Goal: Transaction & Acquisition: Book appointment/travel/reservation

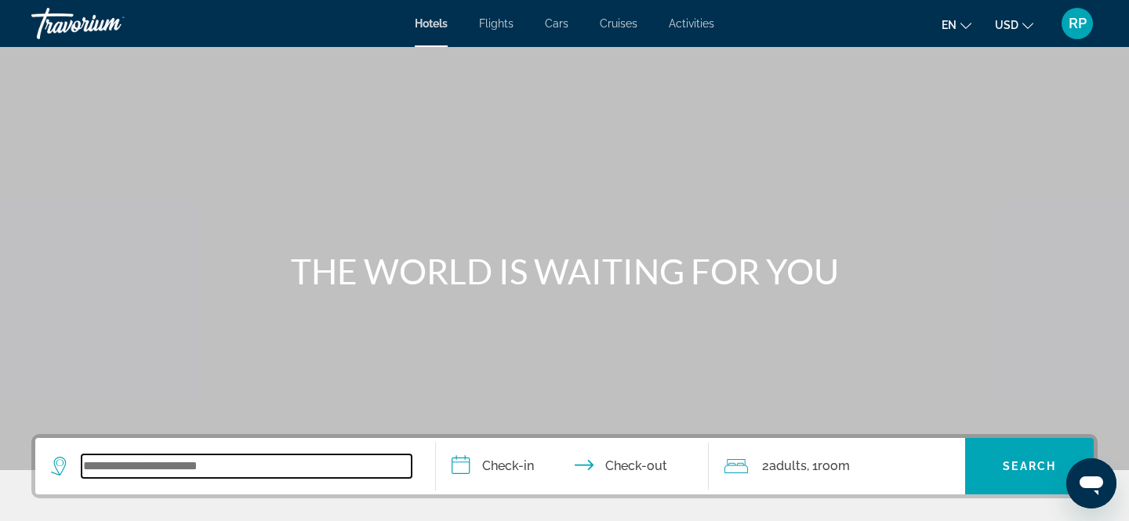
click at [117, 457] on input "Search widget" at bounding box center [247, 467] width 330 height 24
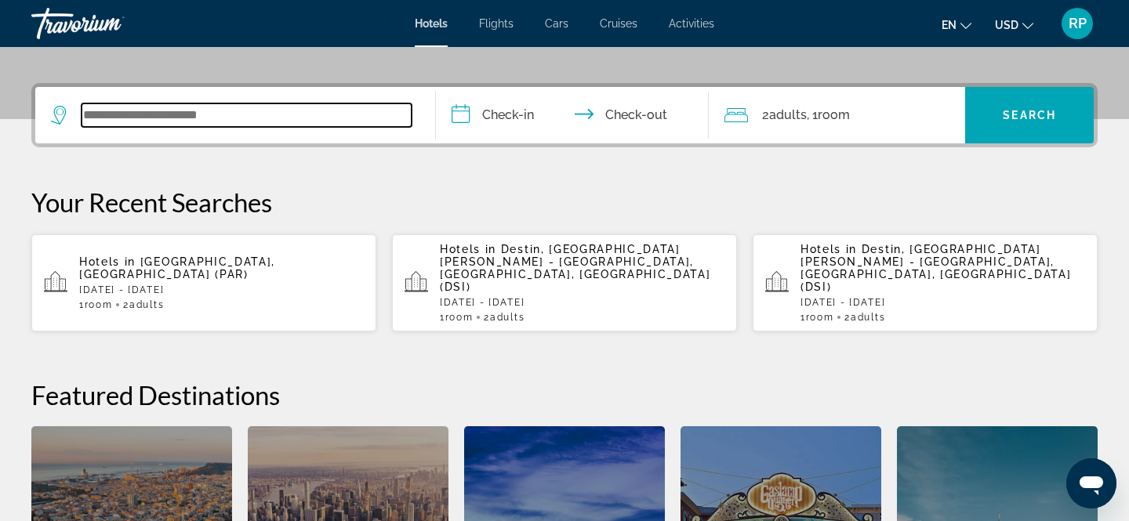
scroll to position [383, 0]
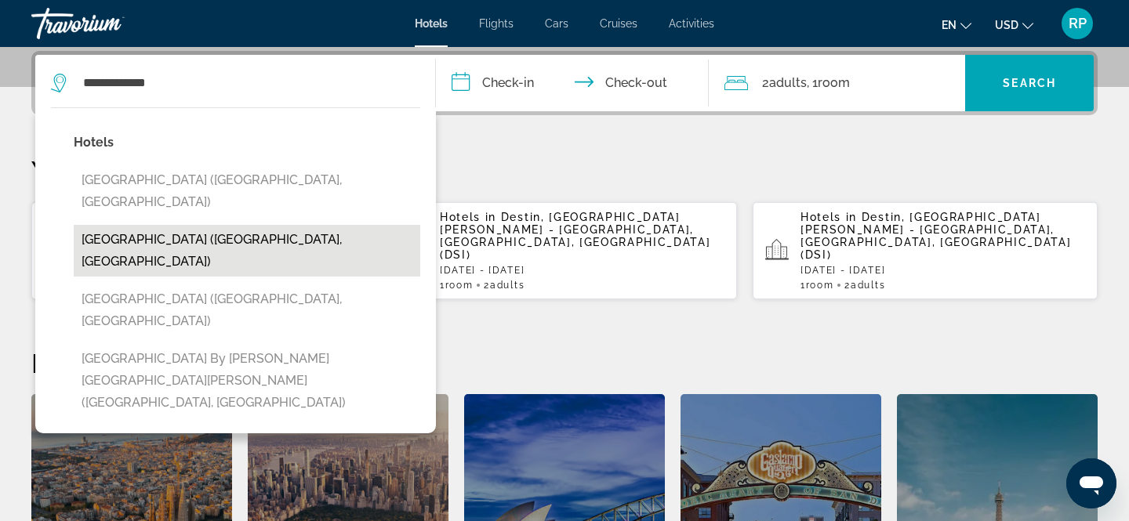
click at [215, 225] on button "[GEOGRAPHIC_DATA] ([GEOGRAPHIC_DATA], [GEOGRAPHIC_DATA])" at bounding box center [247, 251] width 347 height 52
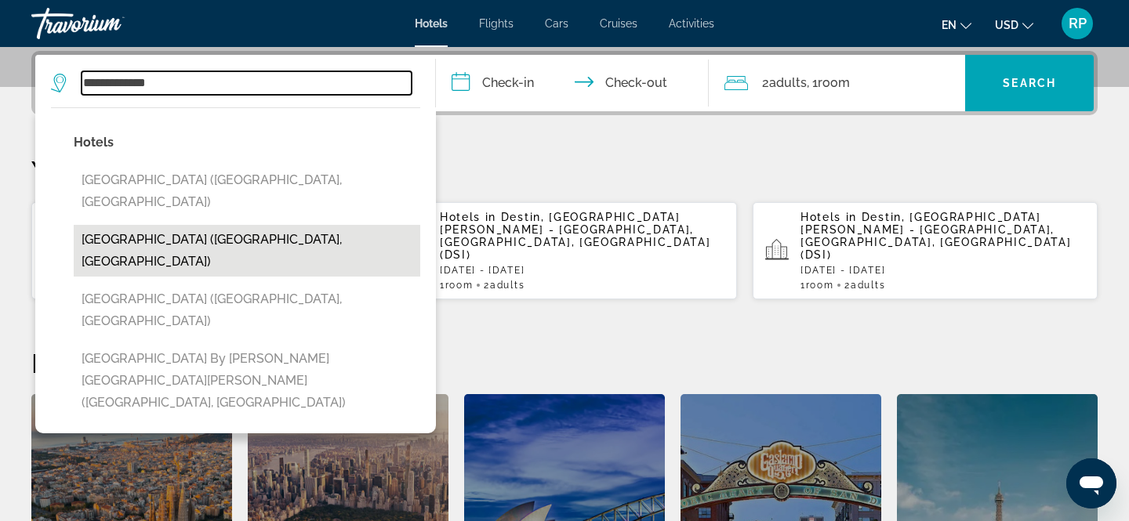
type input "**********"
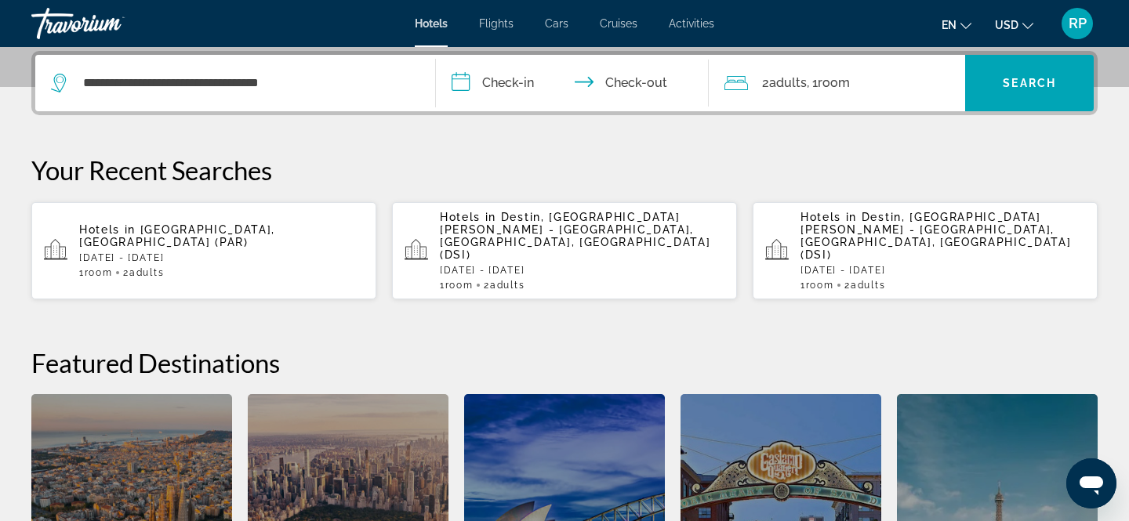
click at [503, 78] on input "**********" at bounding box center [575, 85] width 279 height 61
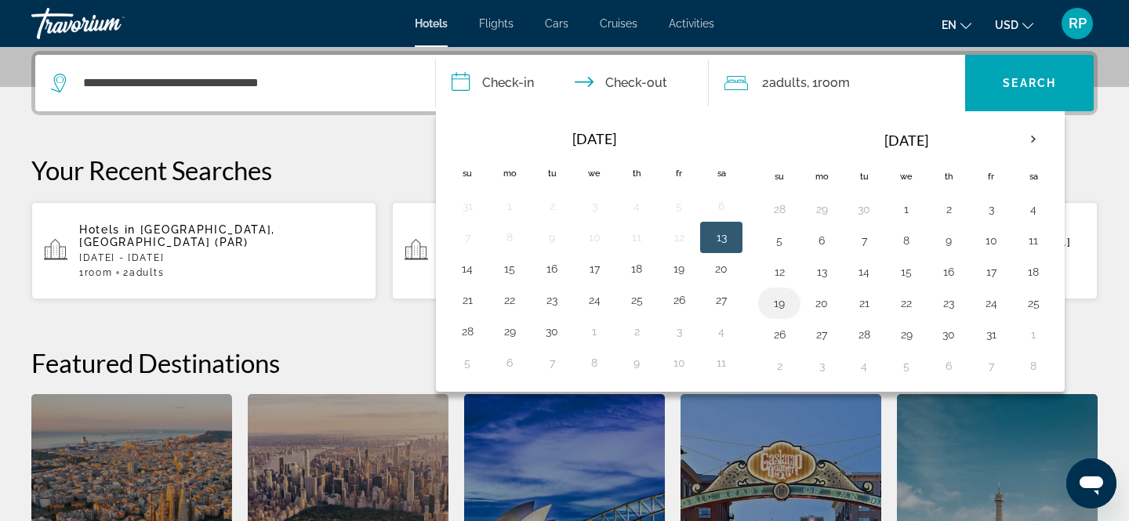
click at [773, 308] on button "19" at bounding box center [779, 303] width 25 height 22
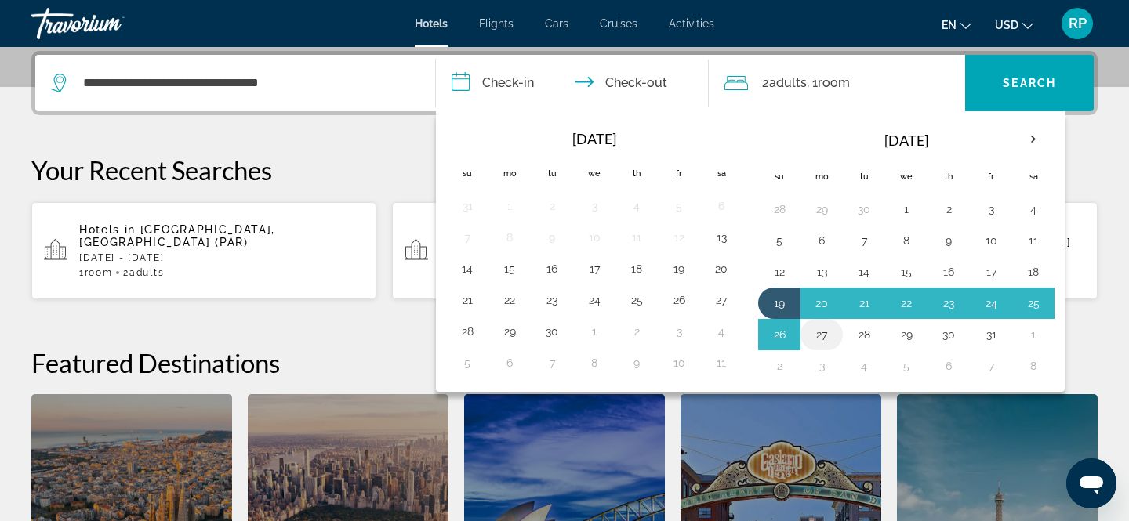
click at [825, 336] on button "27" at bounding box center [821, 335] width 25 height 22
type input "**********"
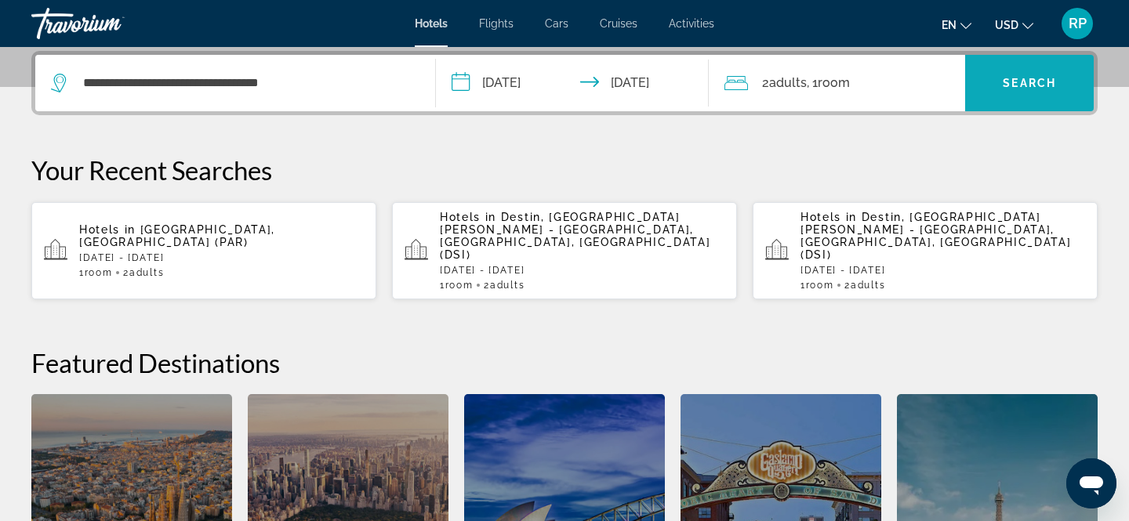
click at [1028, 87] on span "Search" at bounding box center [1029, 83] width 53 height 13
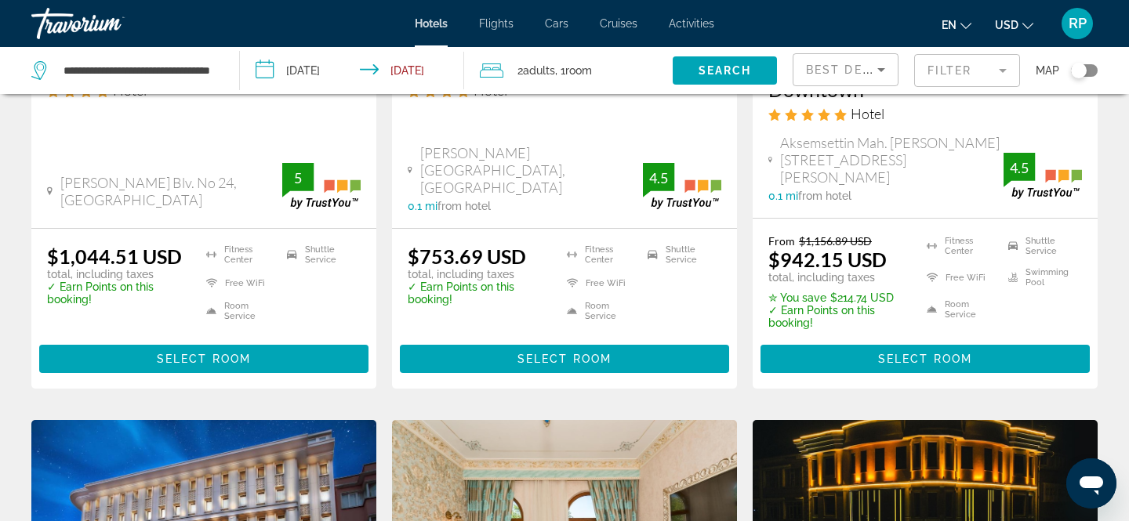
scroll to position [397, 0]
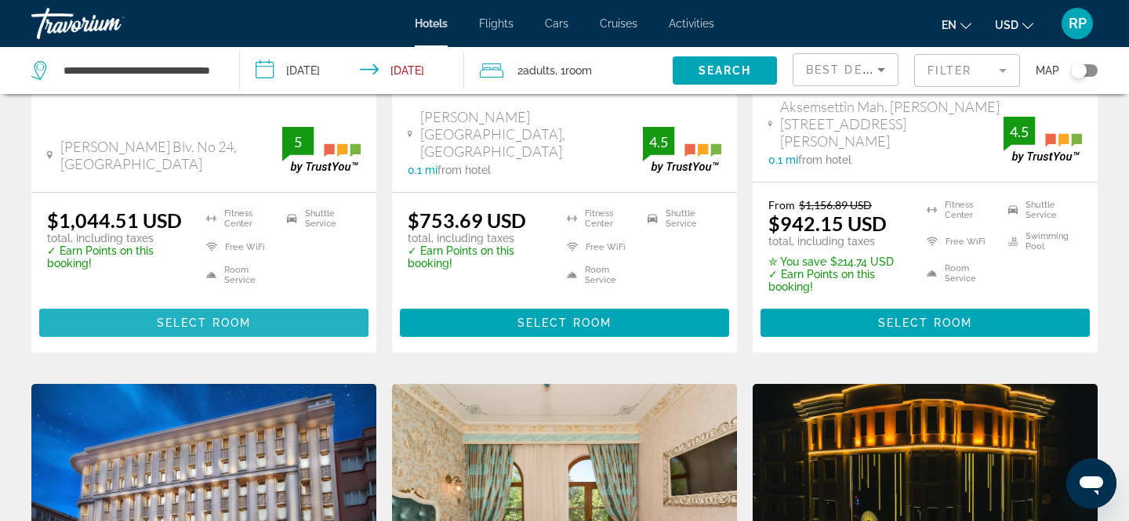
click at [172, 320] on span "Select Room" at bounding box center [204, 323] width 94 height 13
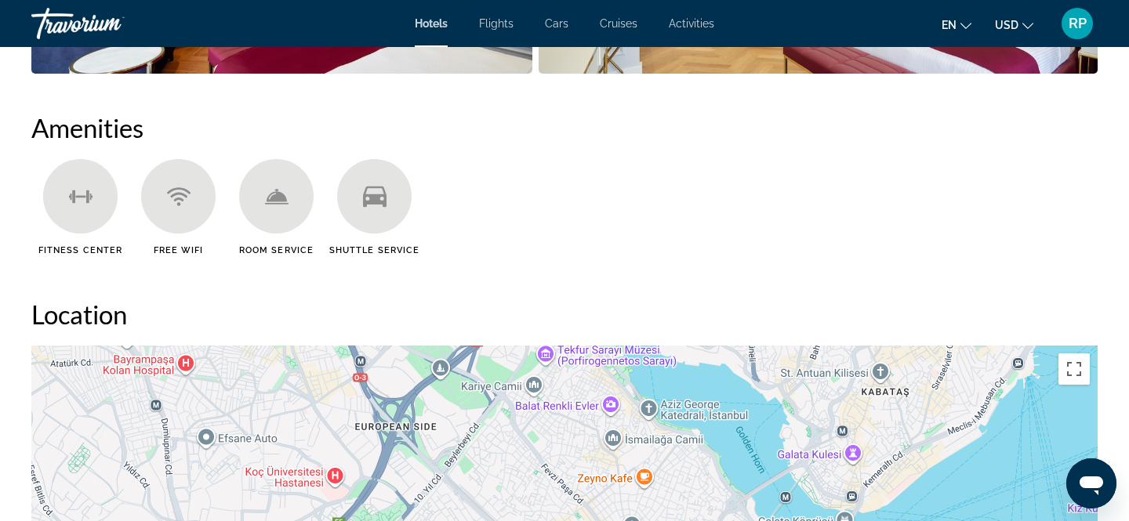
scroll to position [1210, 0]
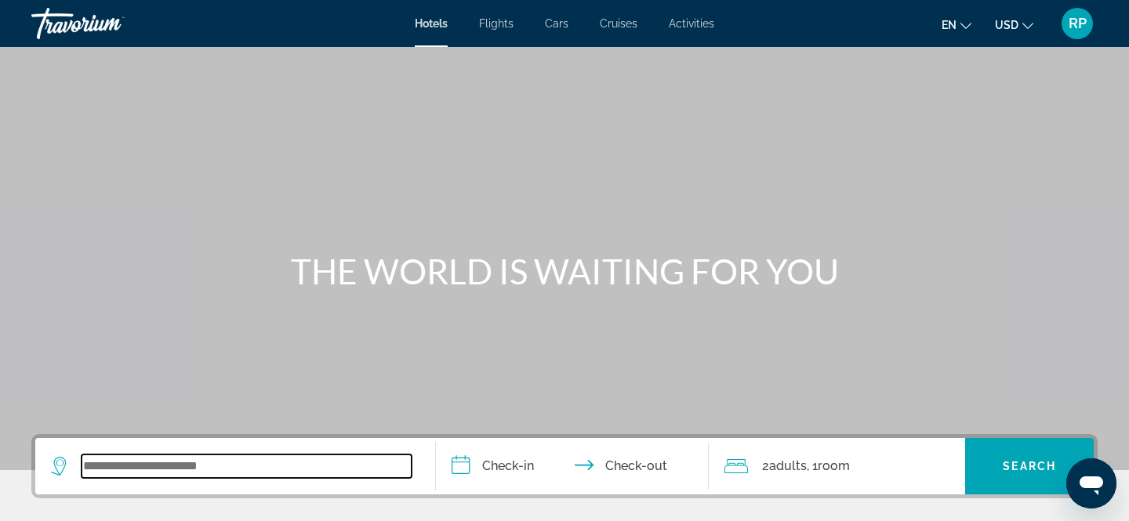
click at [124, 475] on input "Search widget" at bounding box center [247, 467] width 330 height 24
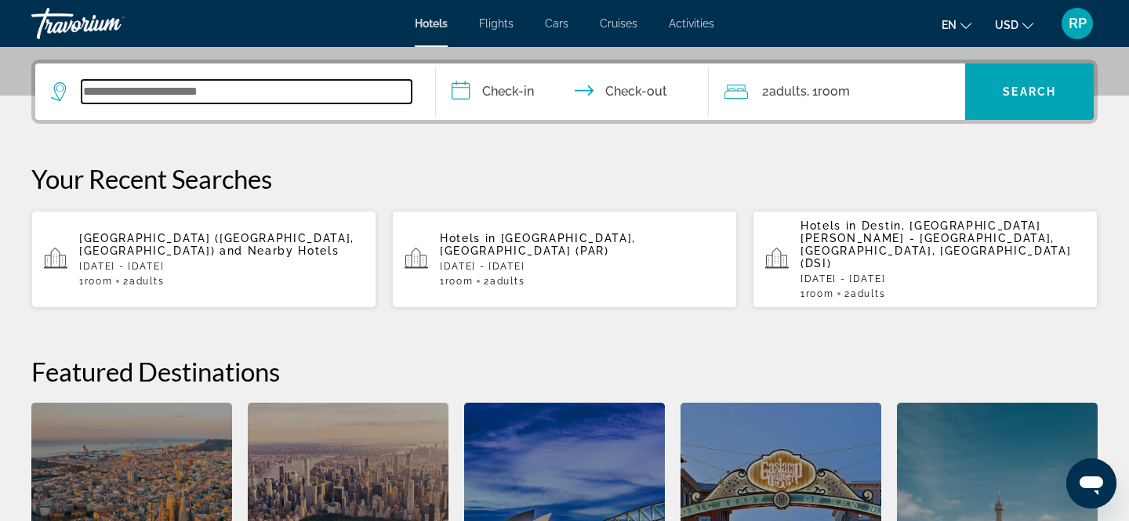
scroll to position [383, 0]
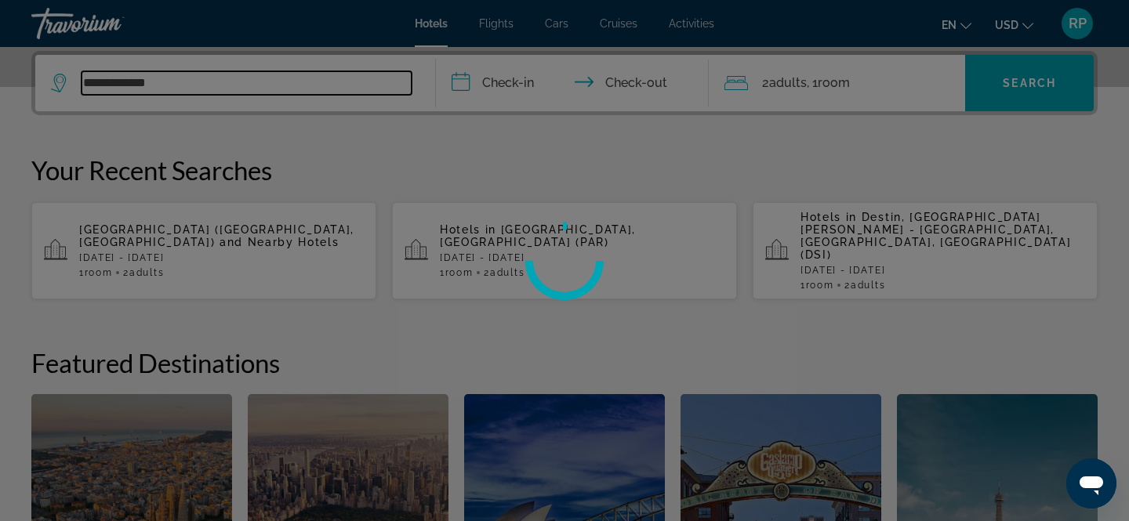
type input "**********"
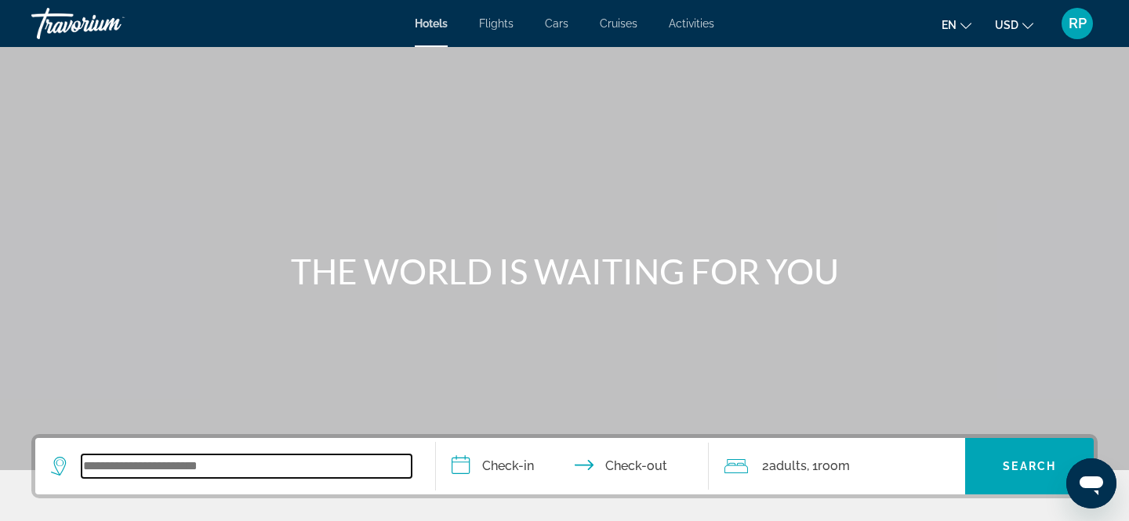
click at [118, 474] on input "Search widget" at bounding box center [247, 467] width 330 height 24
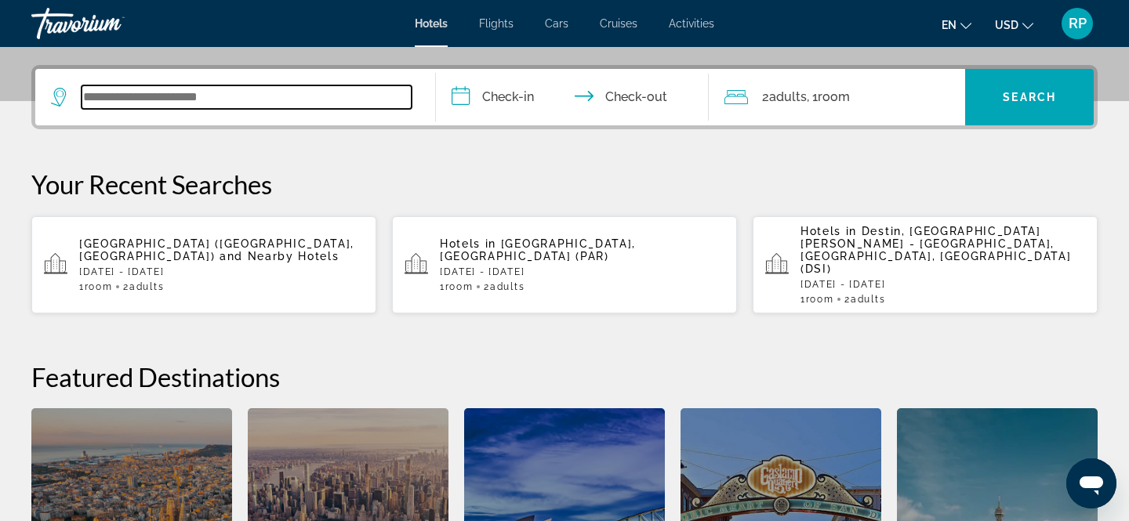
scroll to position [383, 0]
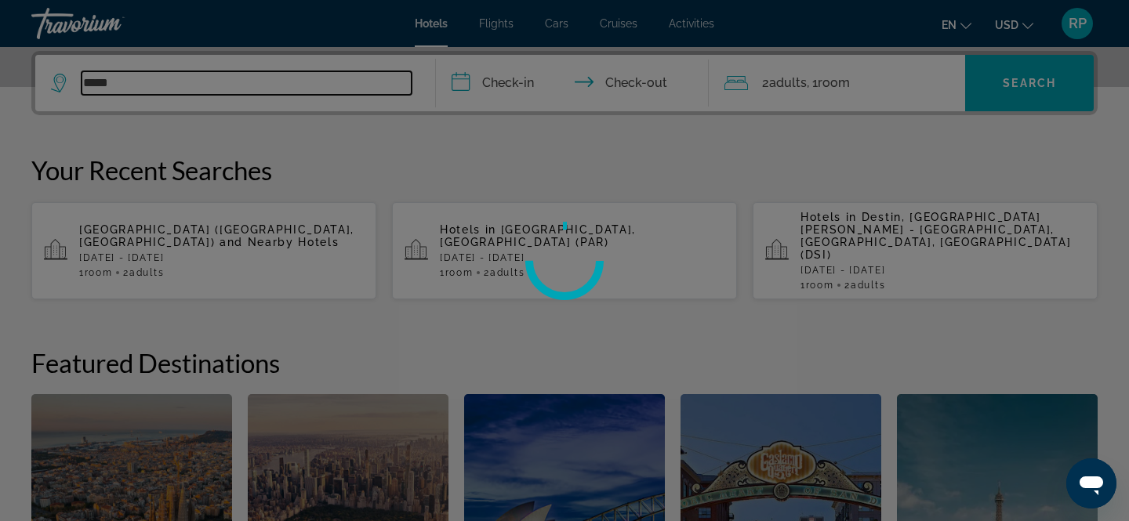
type input "*****"
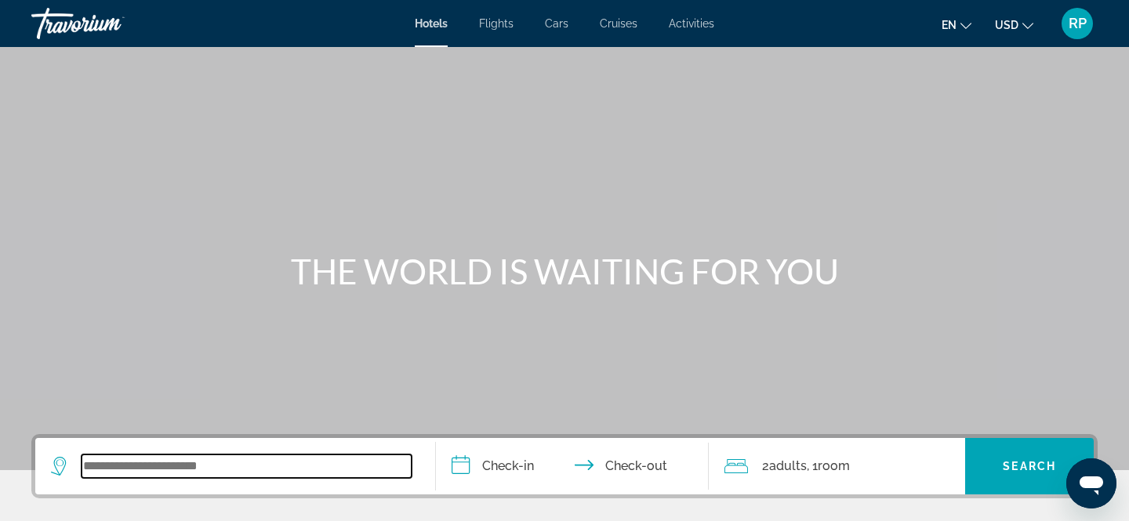
click at [160, 474] on input "Search widget" at bounding box center [247, 467] width 330 height 24
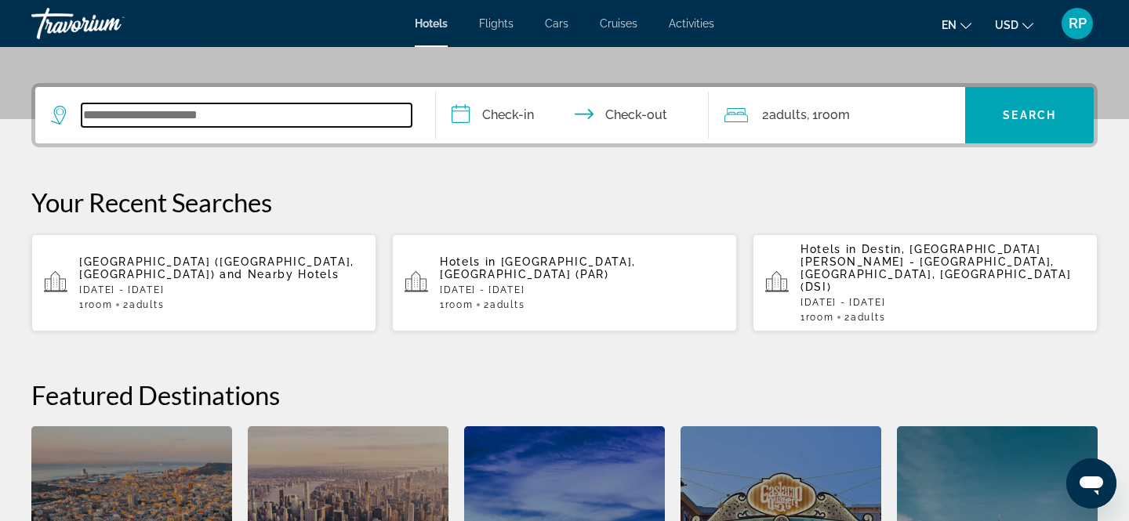
scroll to position [383, 0]
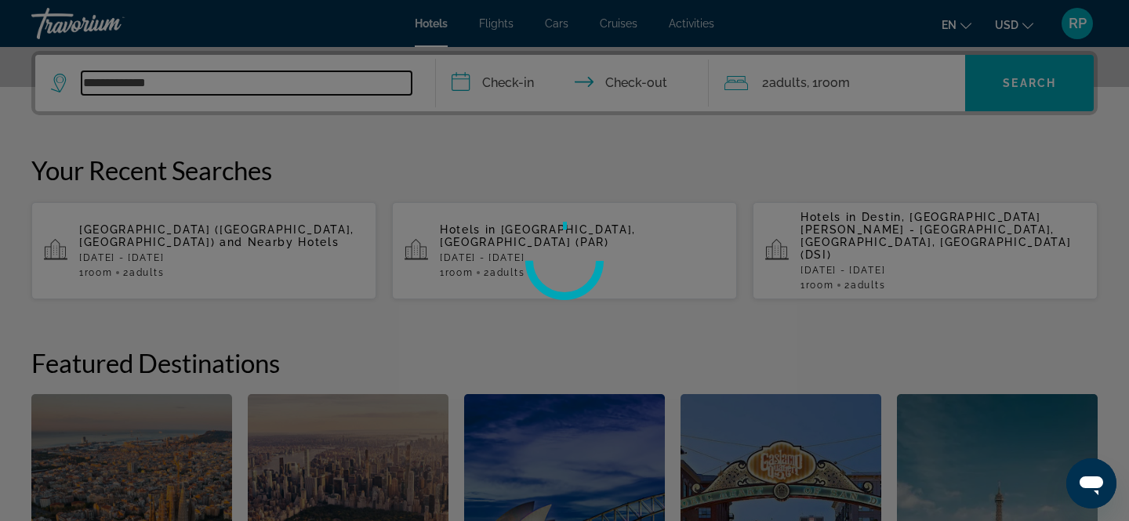
type input "**********"
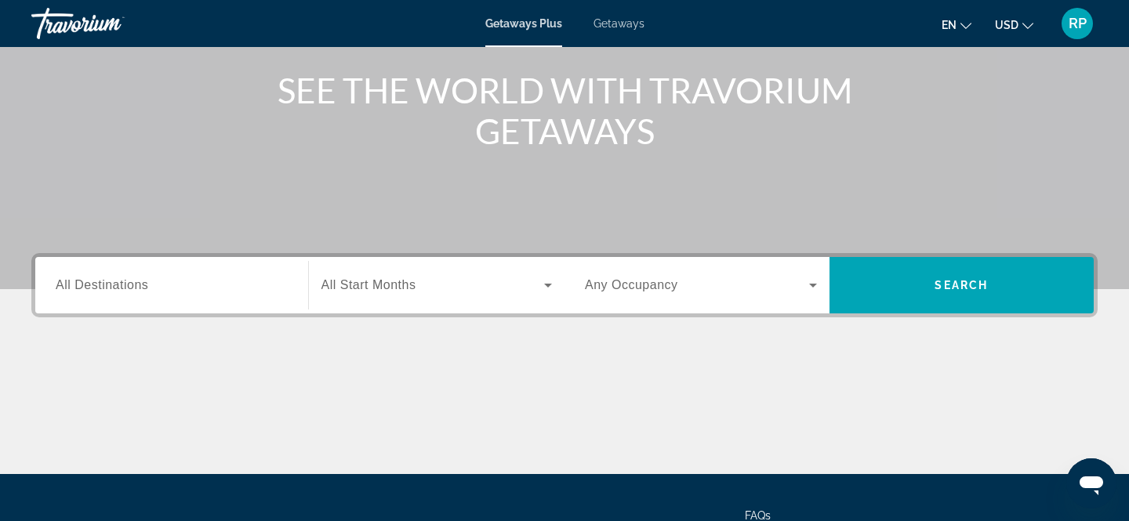
scroll to position [187, 0]
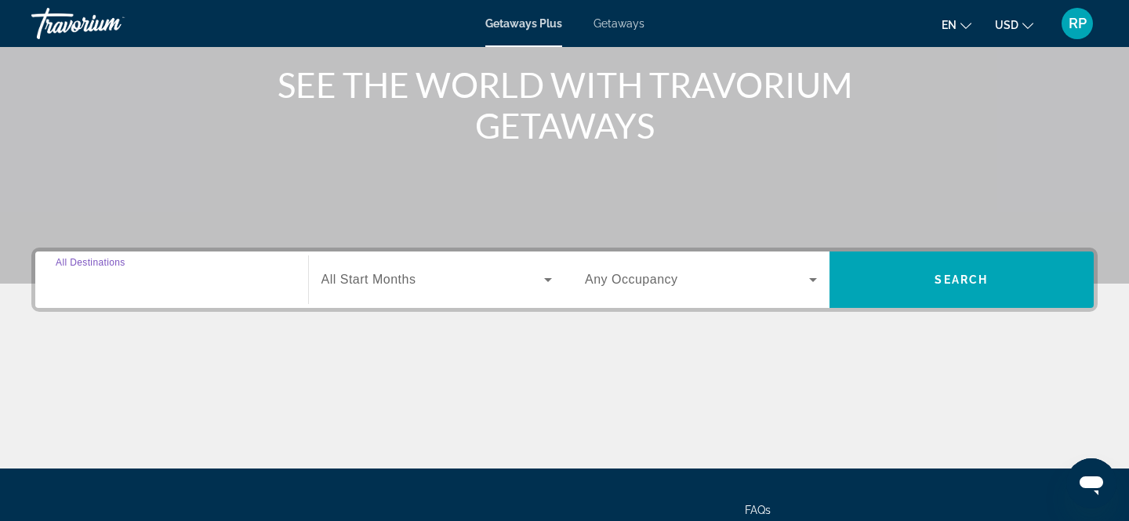
click at [99, 288] on input "Destination All Destinations" at bounding box center [172, 280] width 232 height 19
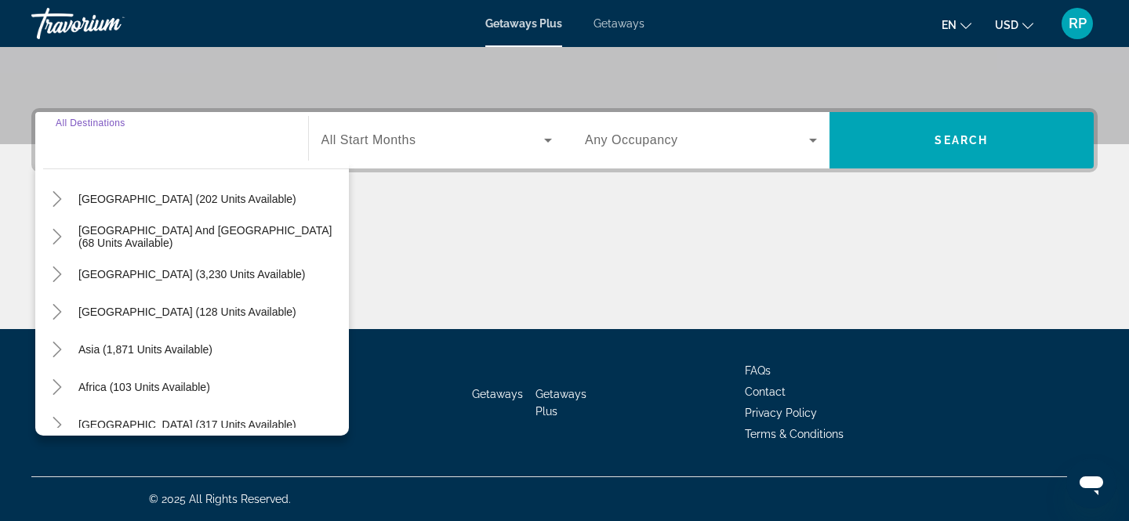
scroll to position [254, 0]
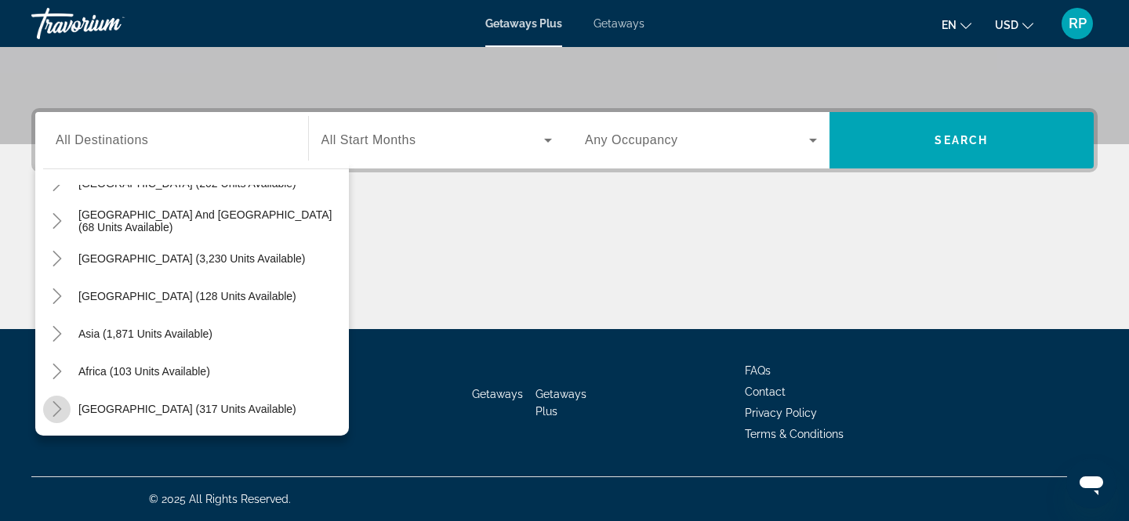
click at [59, 413] on icon "Toggle Middle East (317 units available)" at bounding box center [57, 409] width 16 height 16
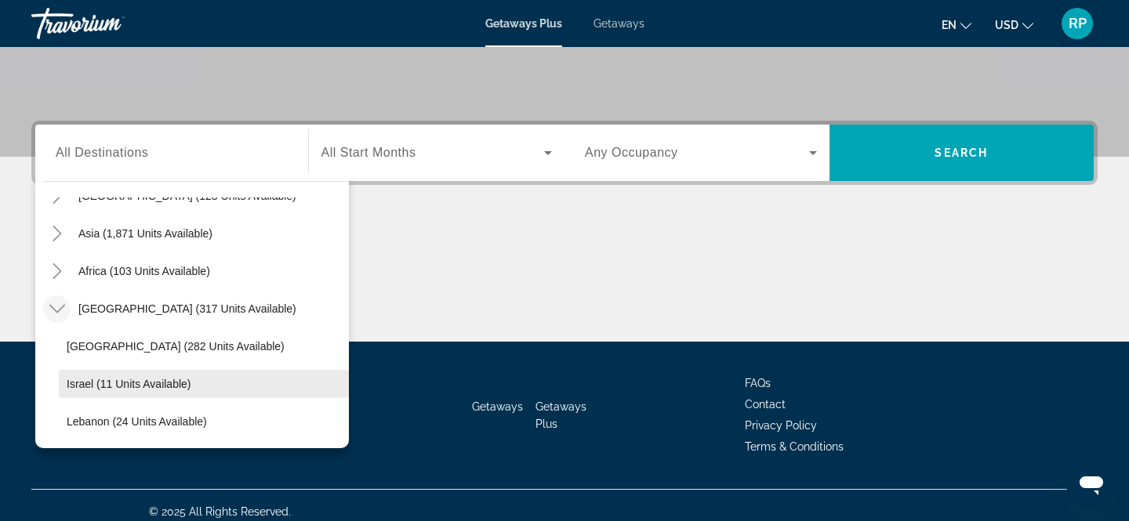
scroll to position [326, 0]
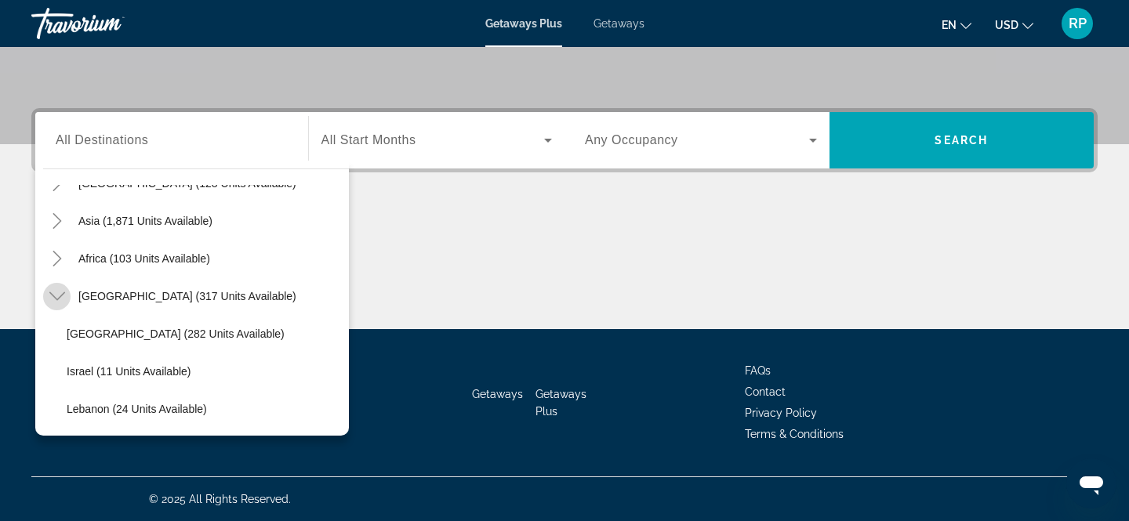
click at [61, 296] on icon "Toggle Middle East (317 units available)" at bounding box center [57, 296] width 16 height 9
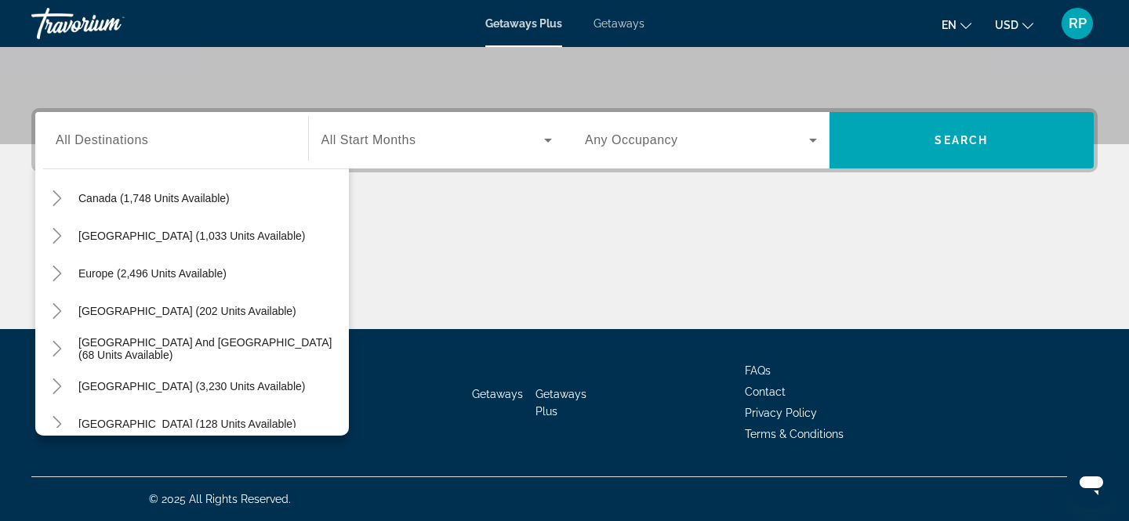
scroll to position [120, 0]
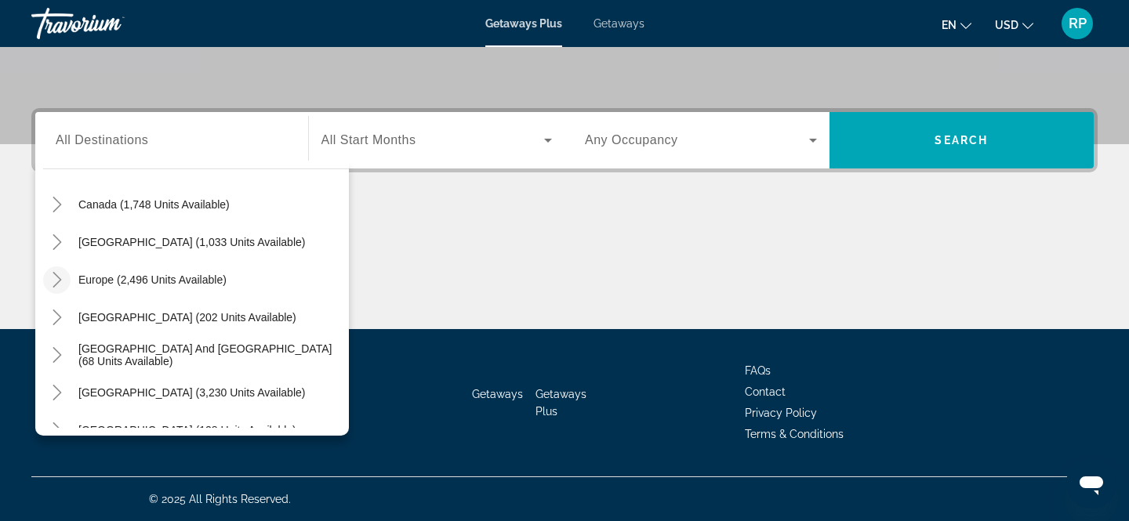
click at [61, 284] on icon "Toggle Europe (2,496 units available)" at bounding box center [57, 280] width 16 height 16
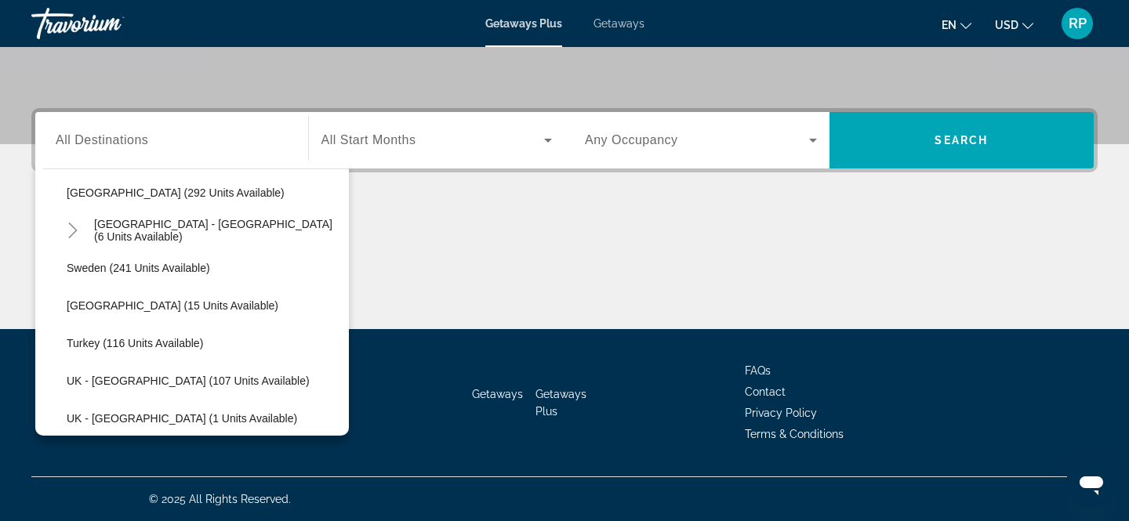
scroll to position [736, 0]
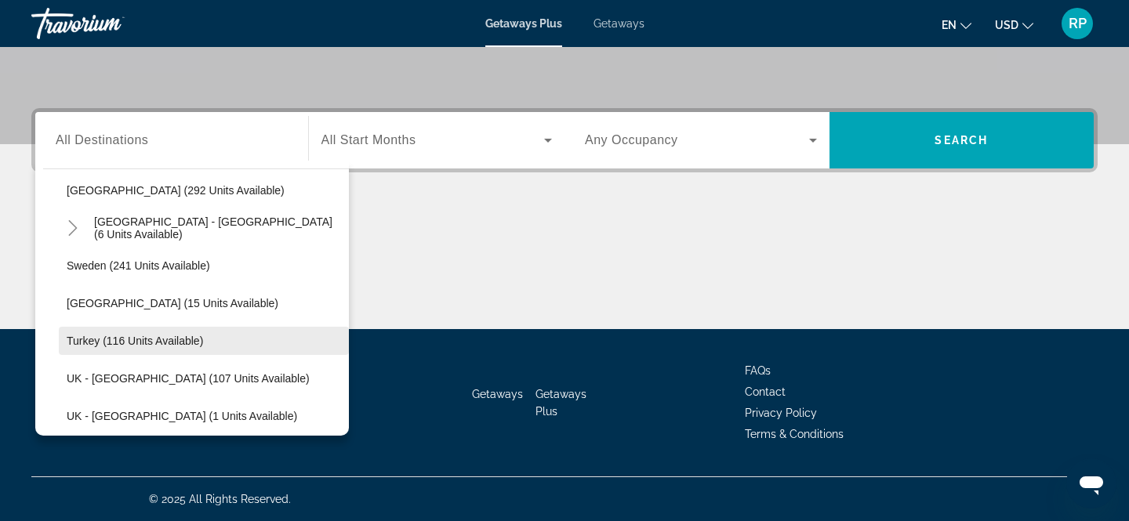
click at [141, 336] on span "Turkey (116 units available)" at bounding box center [135, 341] width 136 height 13
type input "**********"
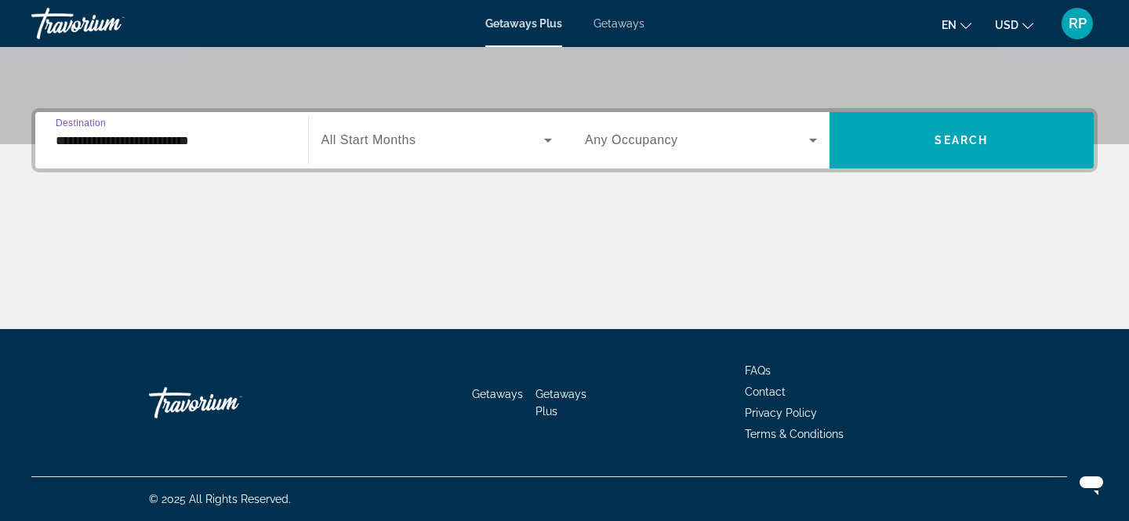
click at [549, 136] on icon "Search widget" at bounding box center [548, 140] width 19 height 19
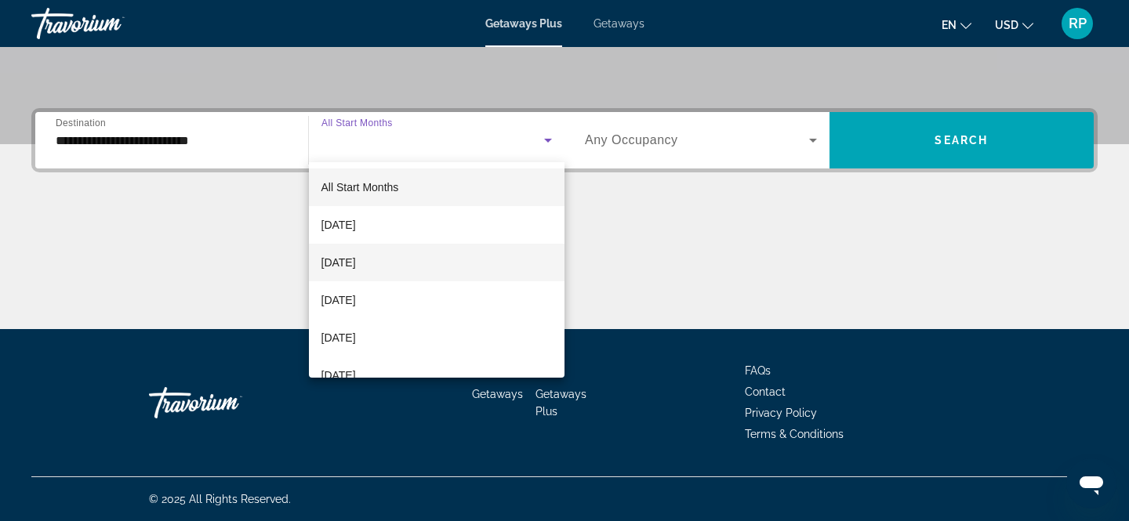
click at [356, 261] on span "October 2025" at bounding box center [338, 262] width 34 height 19
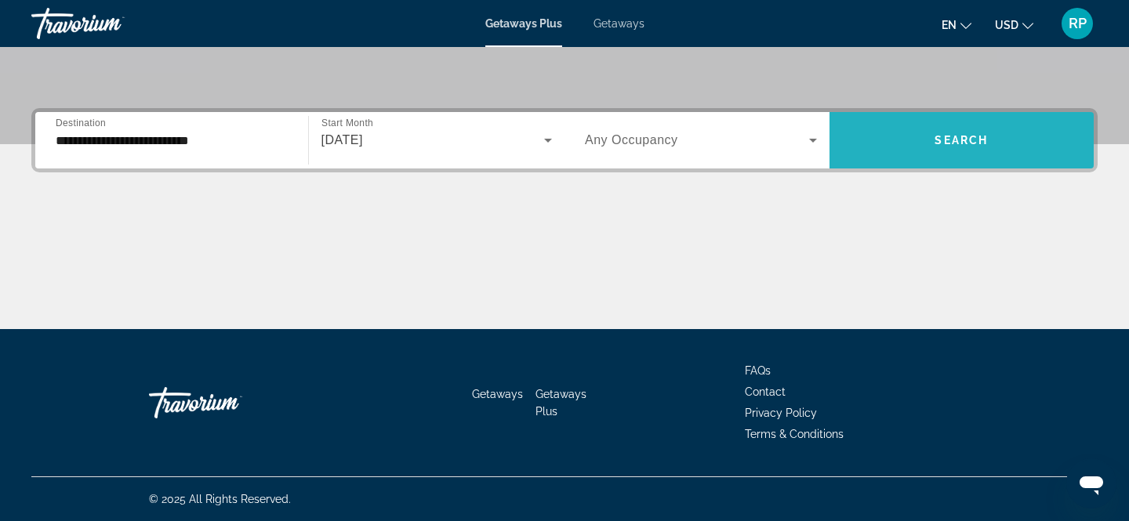
click at [923, 143] on span "Search widget" at bounding box center [961, 141] width 265 height 38
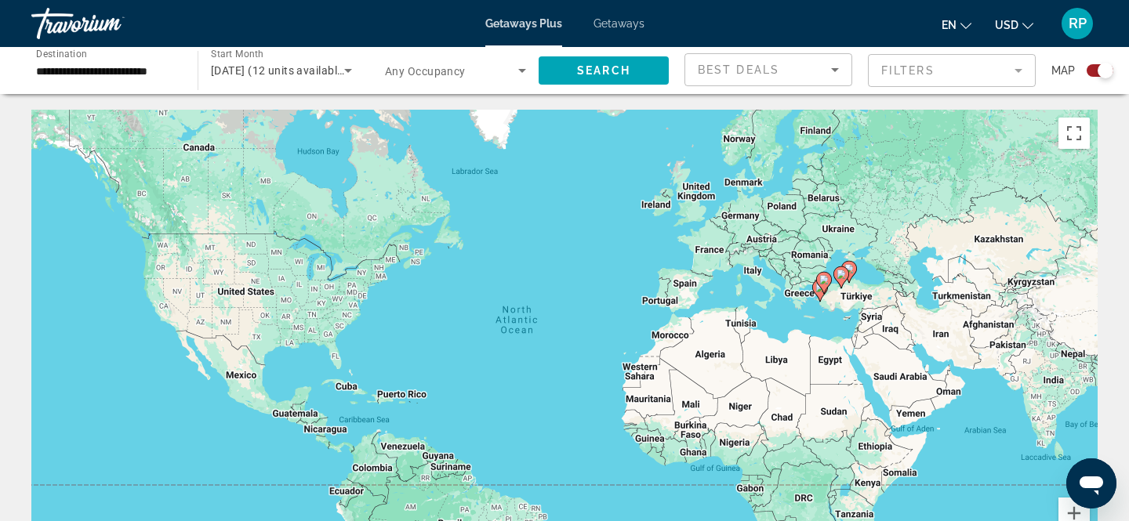
click at [938, 64] on mat-form-field "Filters" at bounding box center [952, 70] width 168 height 33
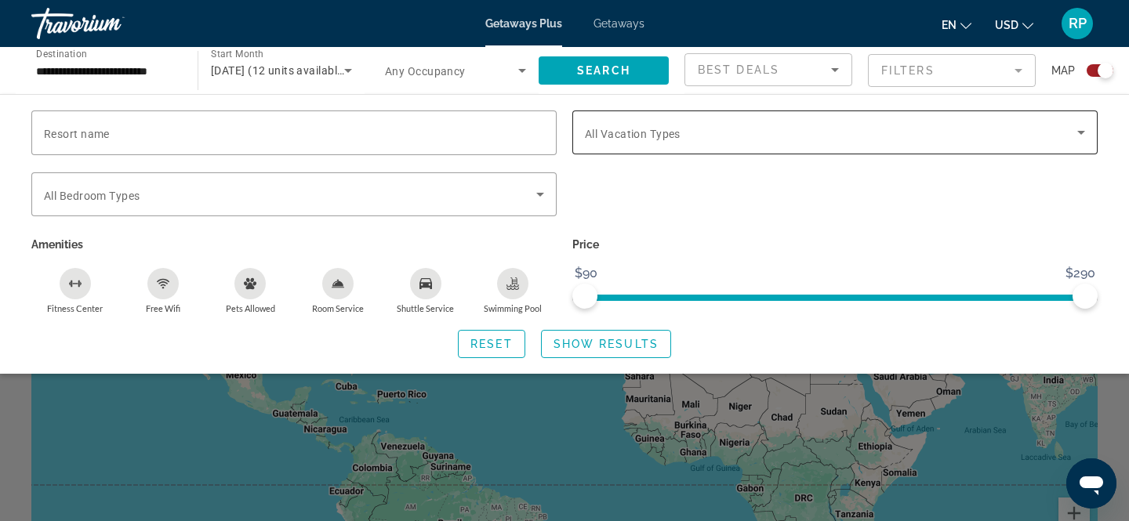
click at [669, 142] on div "Search widget" at bounding box center [835, 133] width 500 height 44
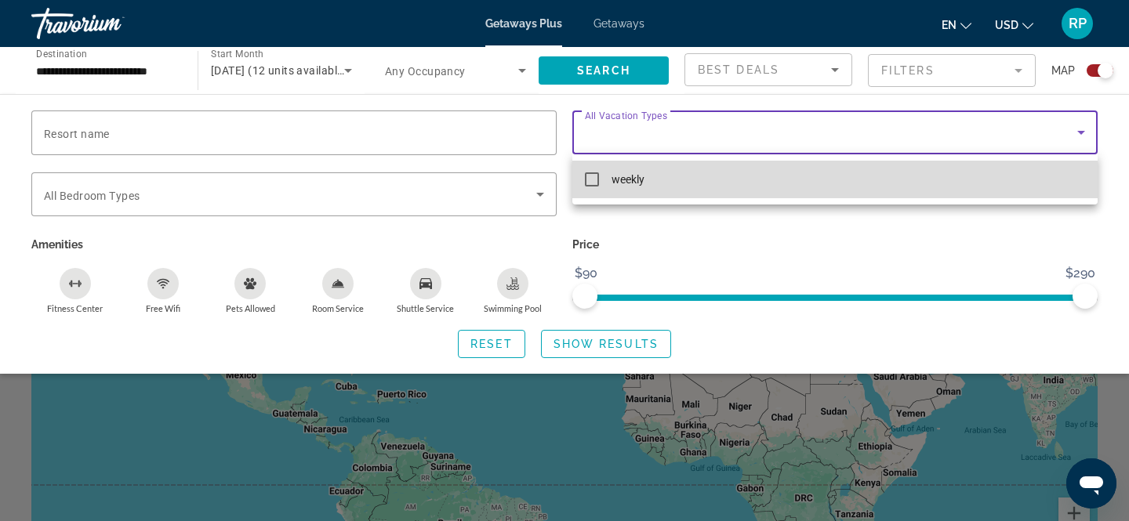
click at [590, 176] on mat-pseudo-checkbox at bounding box center [592, 179] width 14 height 14
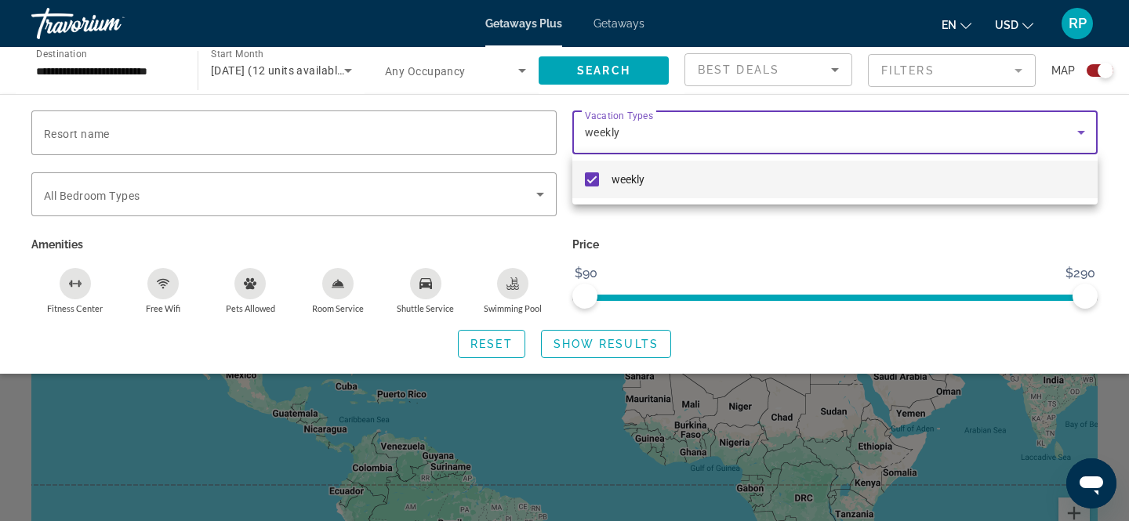
click at [640, 336] on div at bounding box center [564, 260] width 1129 height 521
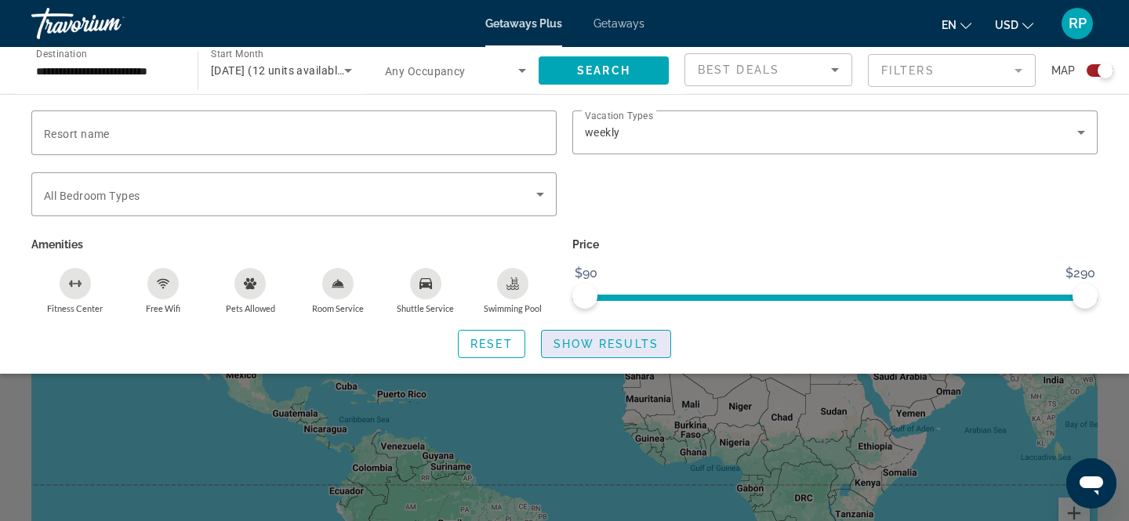
click at [625, 341] on span "Show Results" at bounding box center [605, 344] width 105 height 13
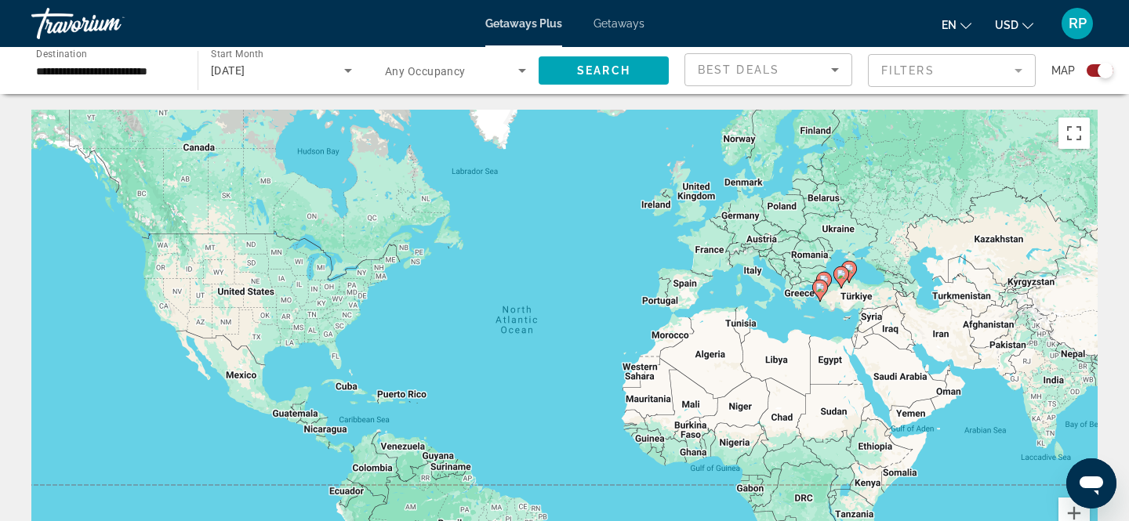
click at [617, 23] on span "Getaways" at bounding box center [618, 23] width 51 height 13
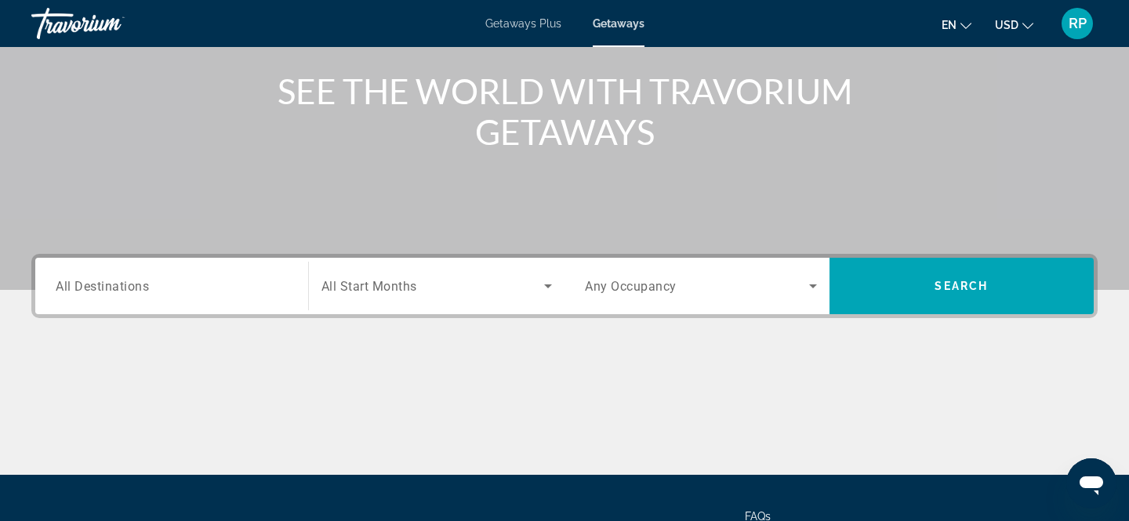
click at [97, 289] on span "All Destinations" at bounding box center [102, 285] width 93 height 15
click at [97, 289] on input "Destination All Destinations" at bounding box center [172, 287] width 232 height 19
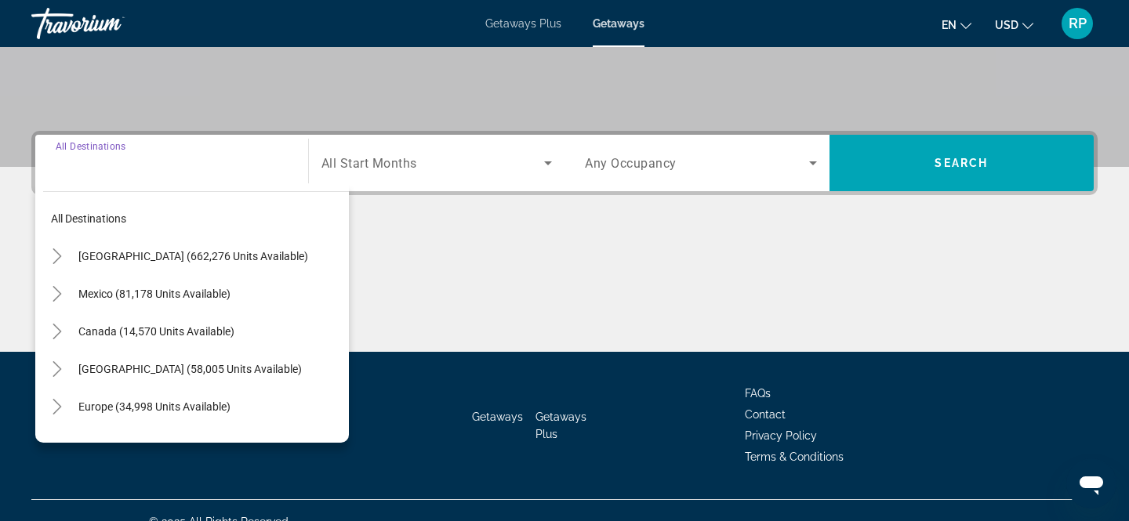
scroll to position [326, 0]
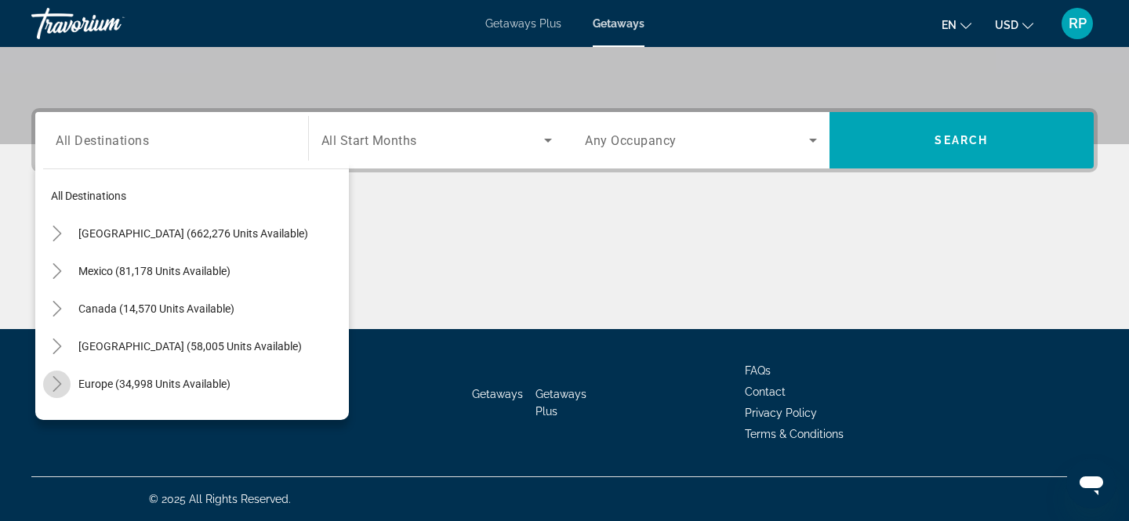
click at [57, 385] on icon "Toggle Europe (34,998 units available)" at bounding box center [57, 384] width 16 height 16
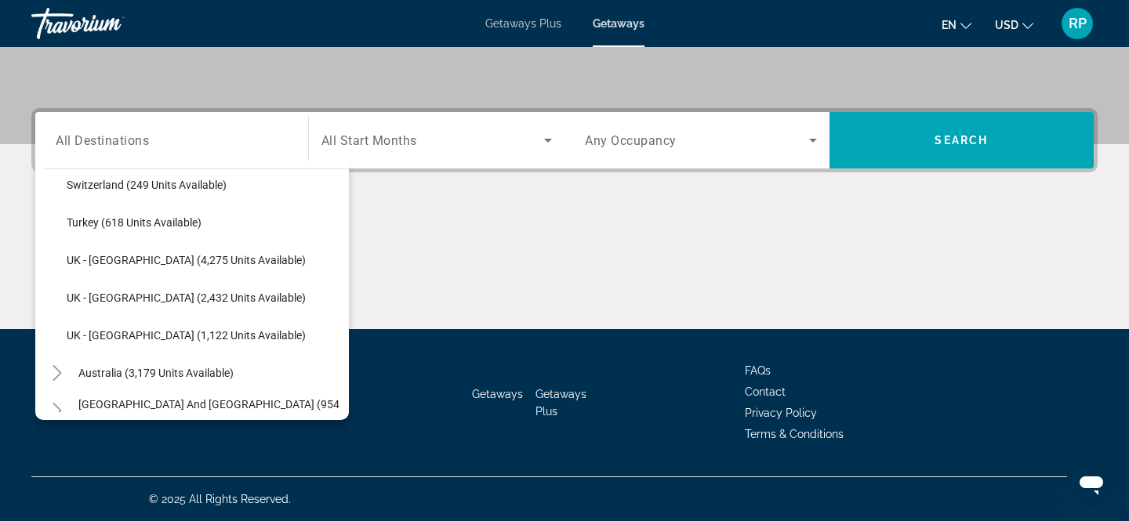
scroll to position [975, 0]
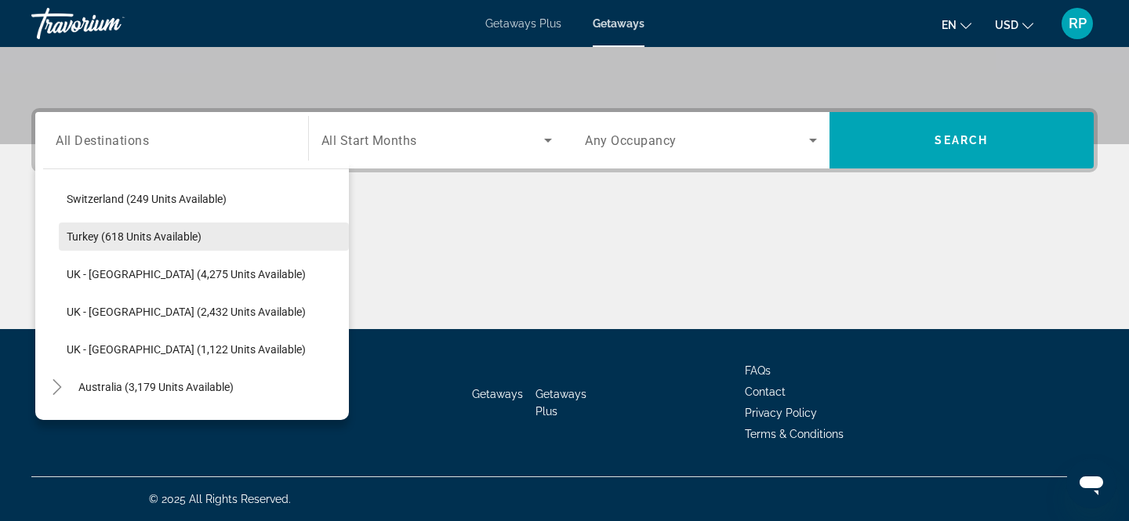
click at [119, 231] on span "Turkey (618 units available)" at bounding box center [134, 236] width 135 height 13
type input "**********"
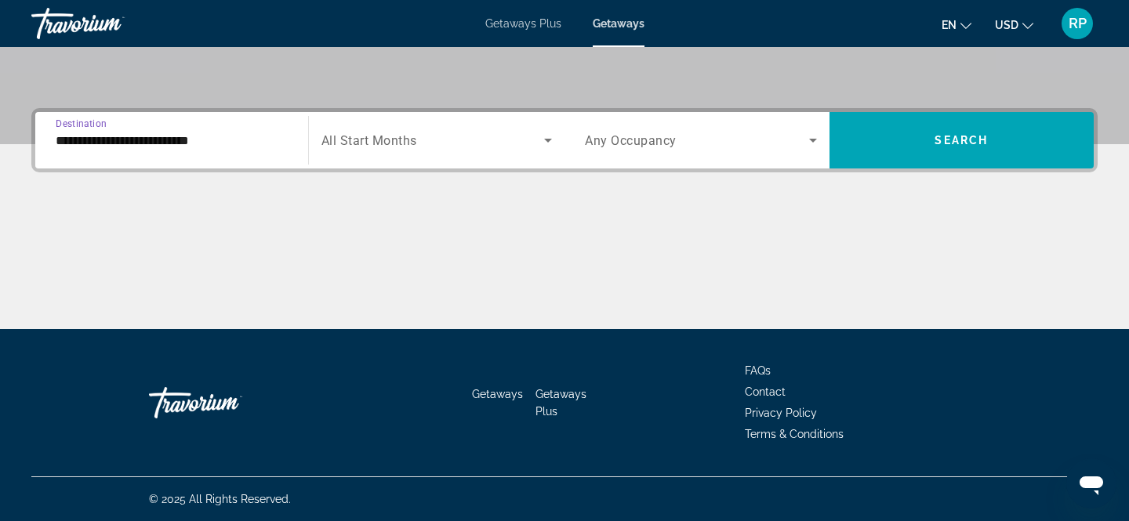
click at [549, 140] on icon "Search widget" at bounding box center [548, 141] width 8 height 4
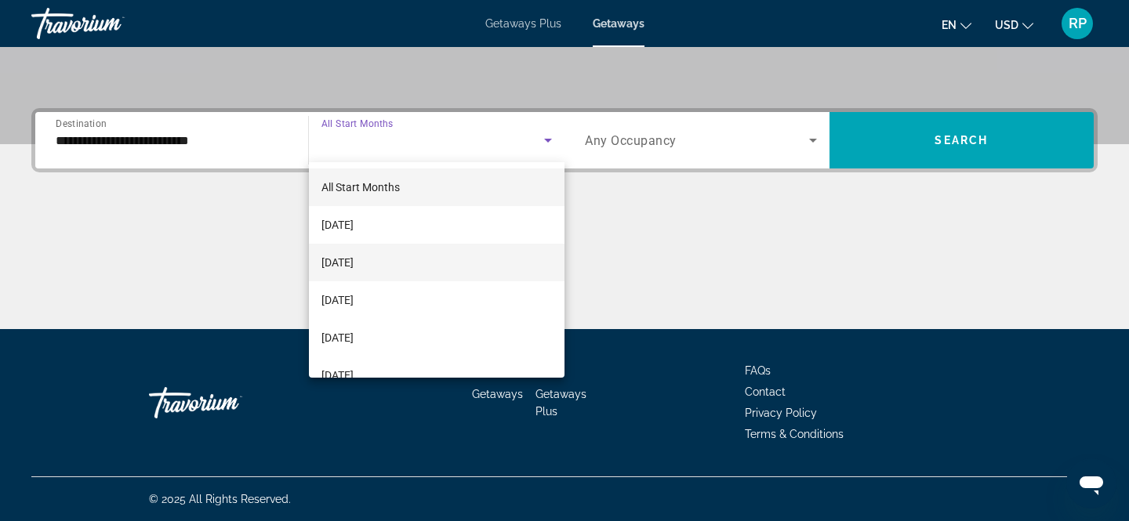
click at [354, 258] on span "October 2025" at bounding box center [337, 262] width 32 height 19
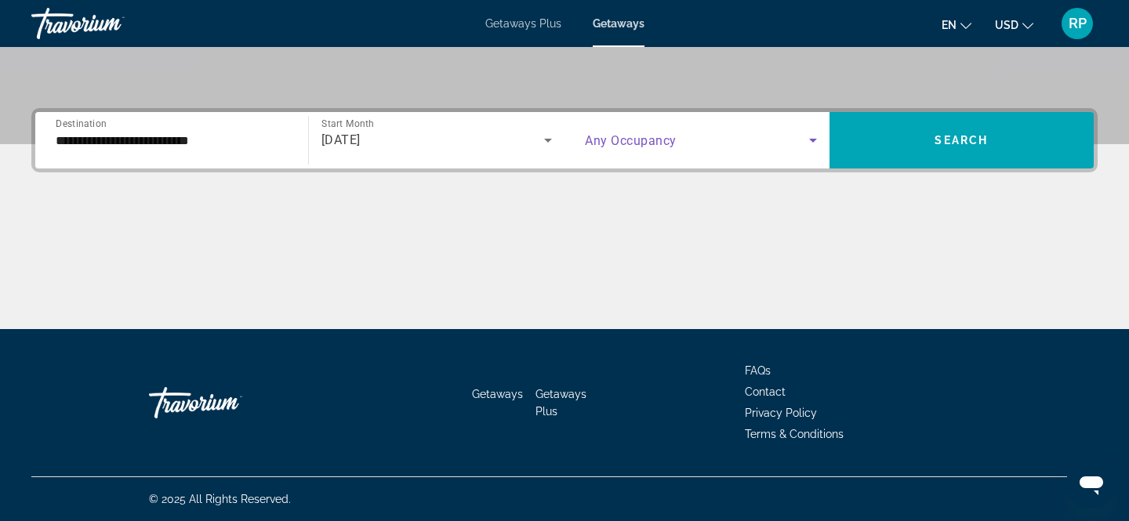
click at [806, 134] on icon "Search widget" at bounding box center [813, 140] width 19 height 19
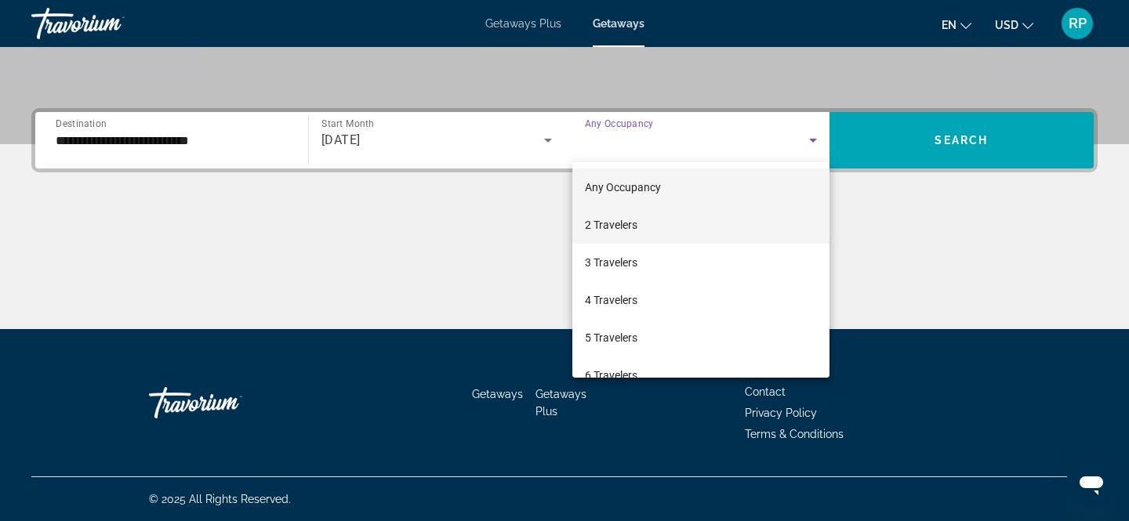
click at [619, 227] on span "2 Travelers" at bounding box center [611, 225] width 53 height 19
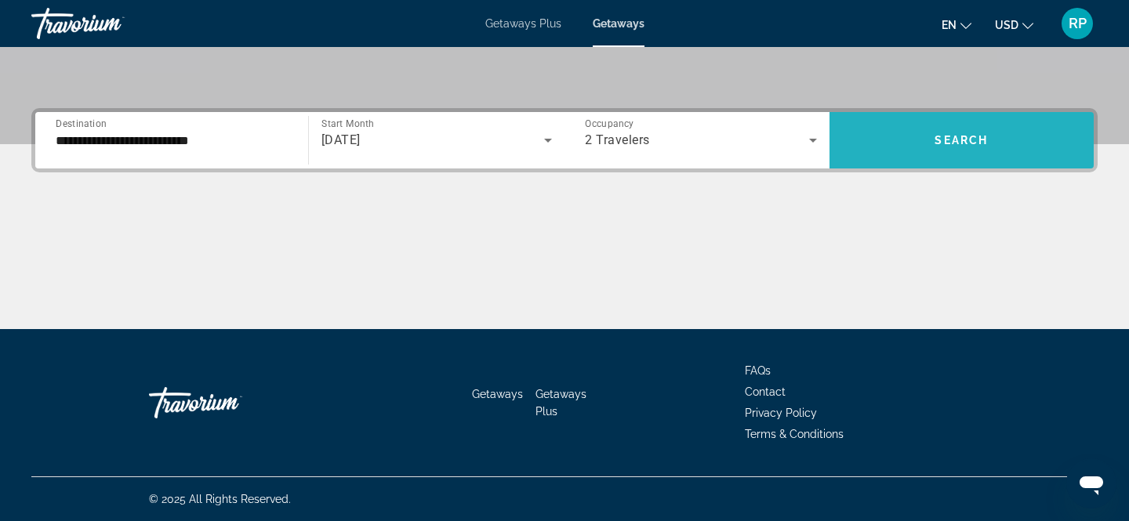
click at [927, 143] on span "Search widget" at bounding box center [961, 141] width 265 height 38
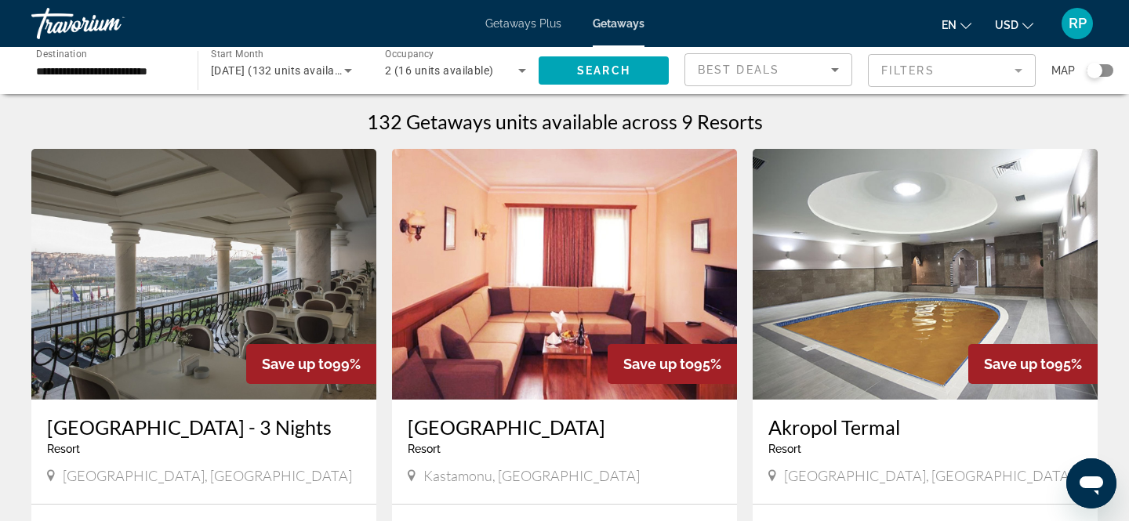
click at [909, 67] on mat-form-field "Filters" at bounding box center [952, 70] width 168 height 33
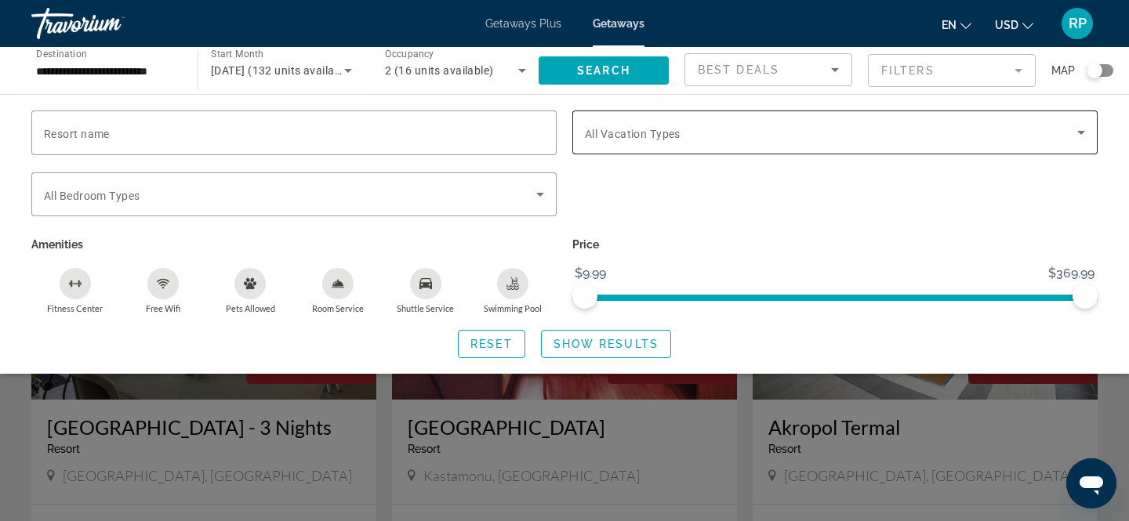
click at [669, 129] on span "All Vacation Types" at bounding box center [633, 134] width 96 height 13
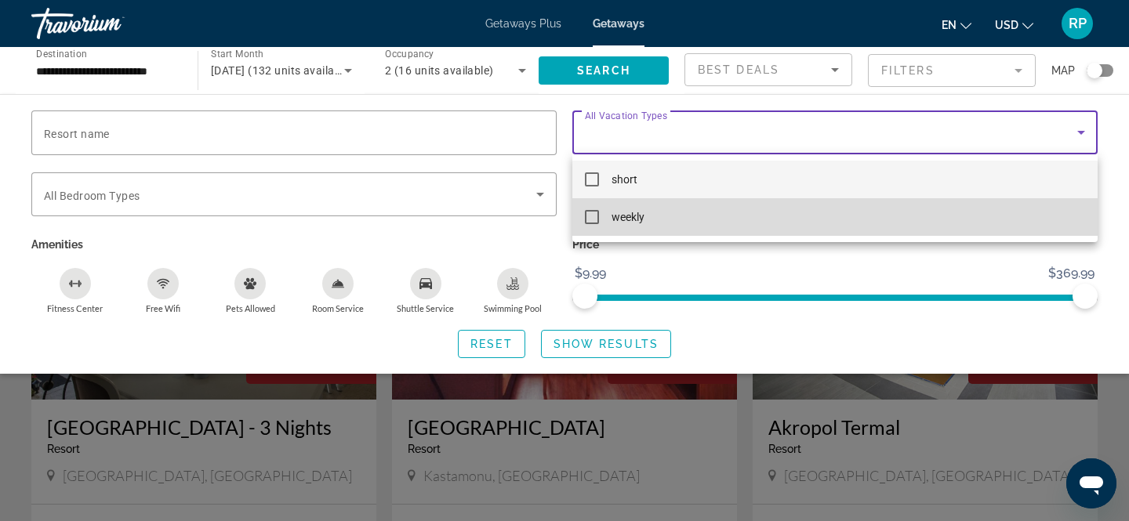
click at [590, 216] on mat-pseudo-checkbox at bounding box center [592, 217] width 14 height 14
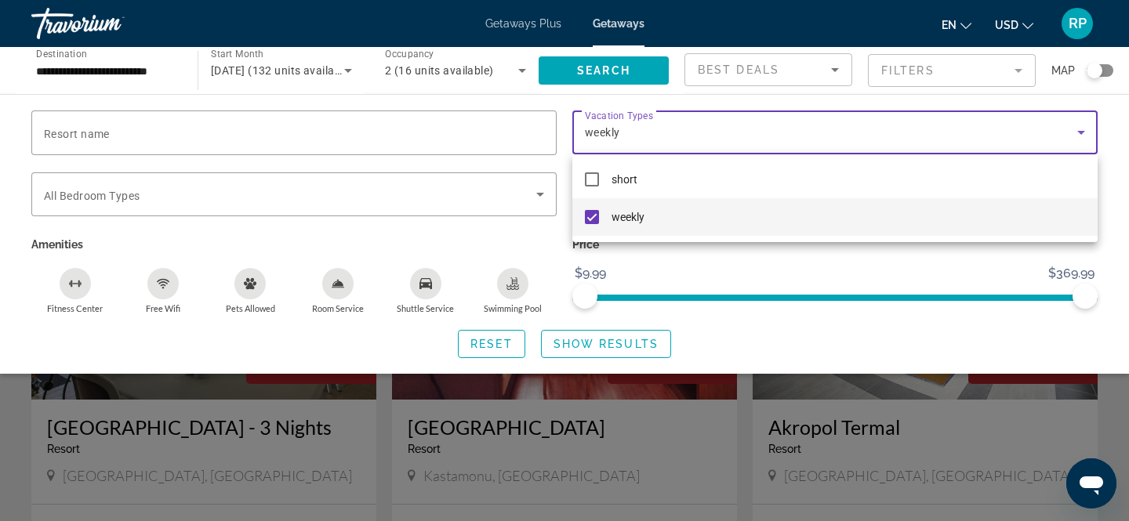
click at [617, 341] on div at bounding box center [564, 260] width 1129 height 521
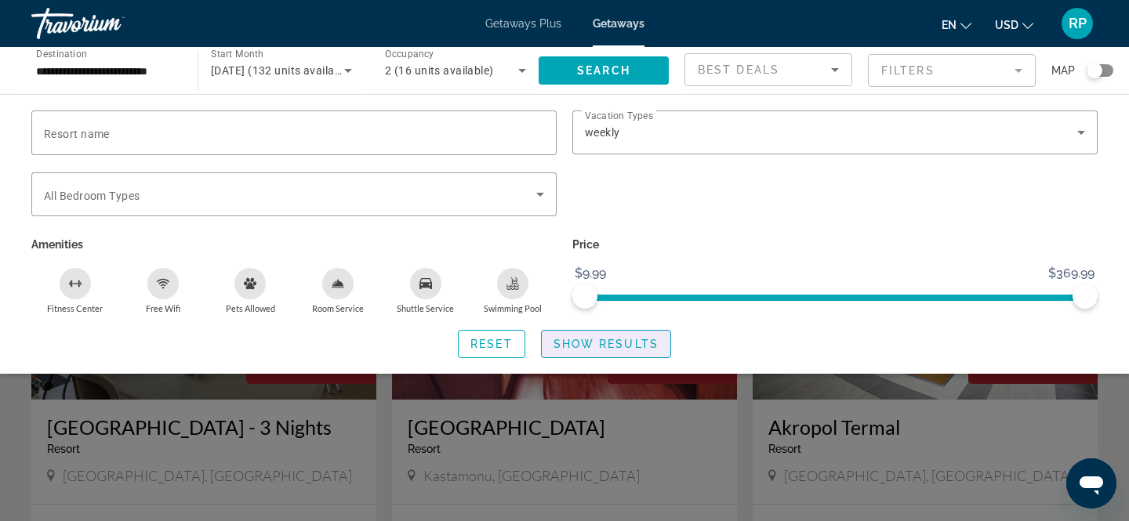
click at [617, 341] on span "Show Results" at bounding box center [605, 344] width 105 height 13
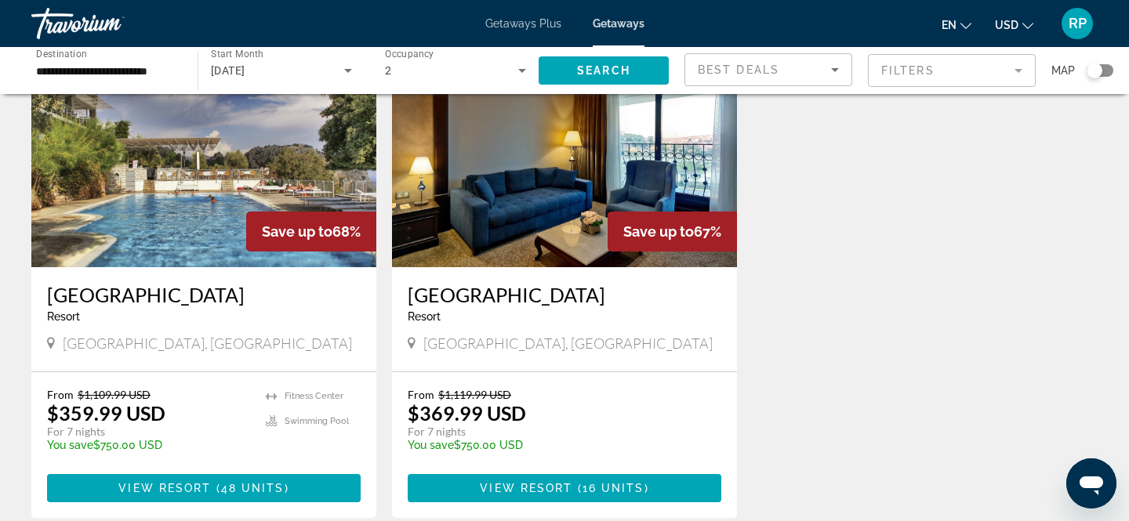
scroll to position [1203, 0]
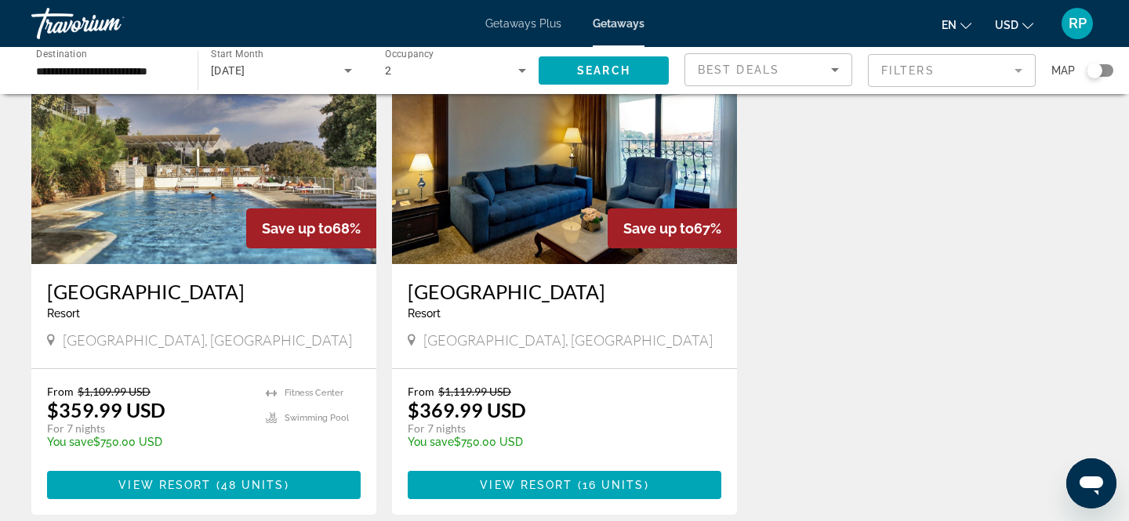
click at [202, 292] on h3 "Loryma Resort" at bounding box center [204, 292] width 314 height 24
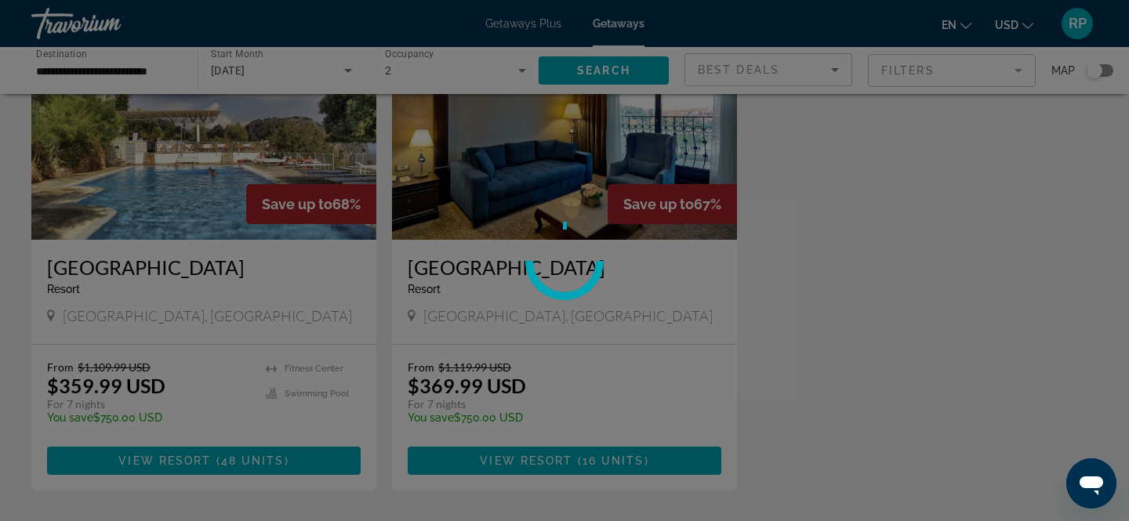
scroll to position [1230, 0]
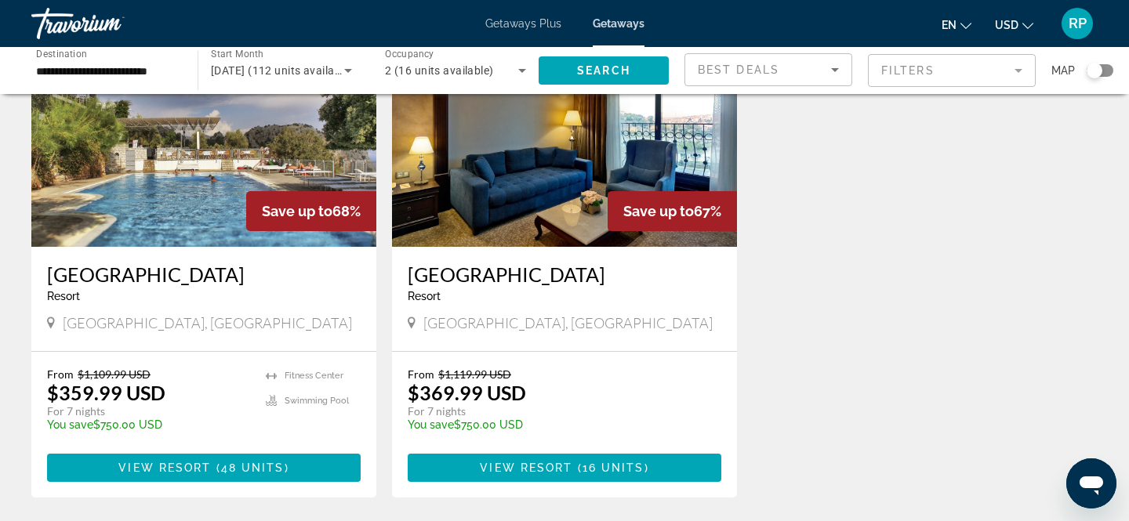
scroll to position [1211, 0]
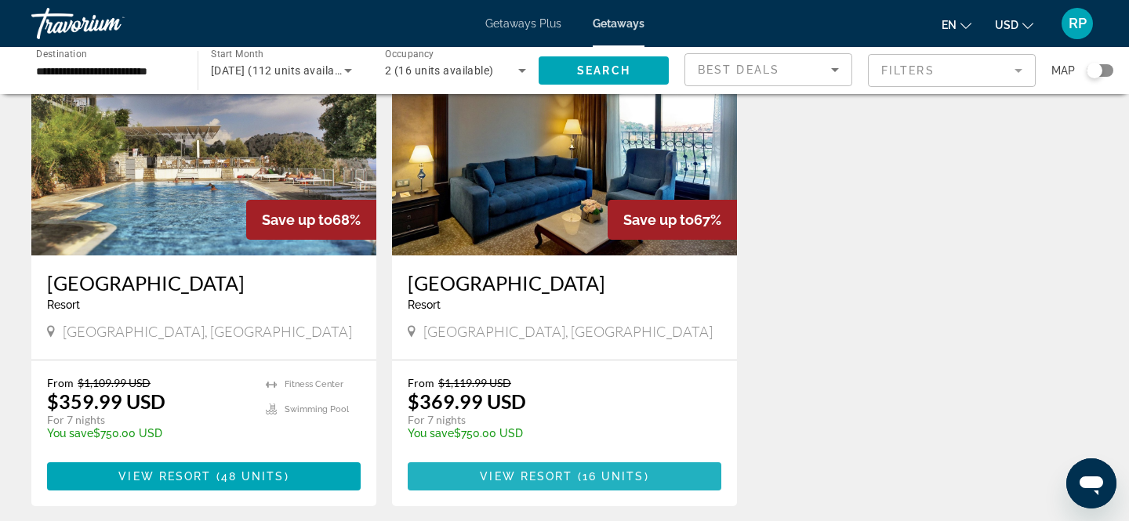
click at [497, 474] on span "View Resort" at bounding box center [526, 476] width 93 height 13
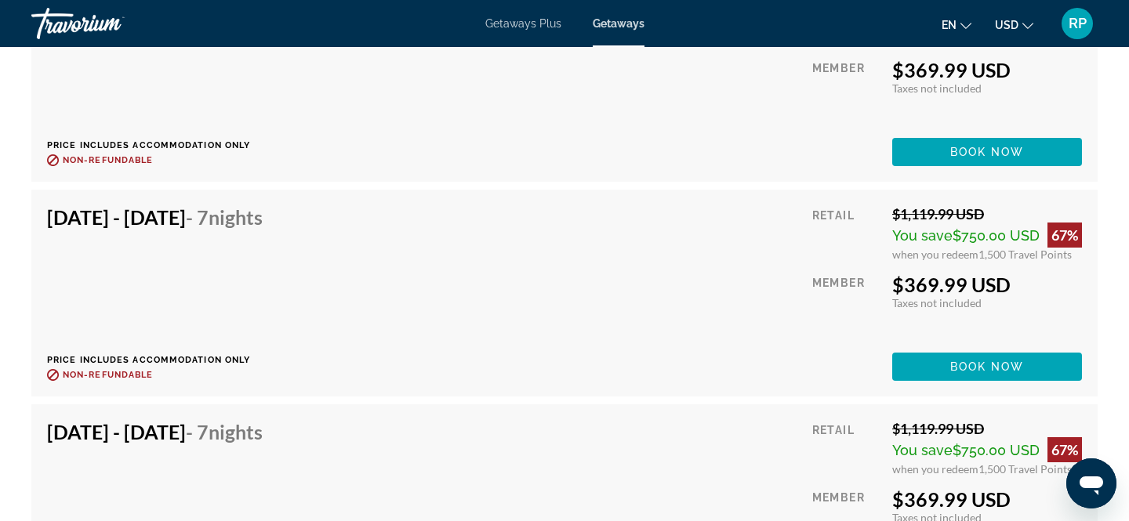
scroll to position [2955, 0]
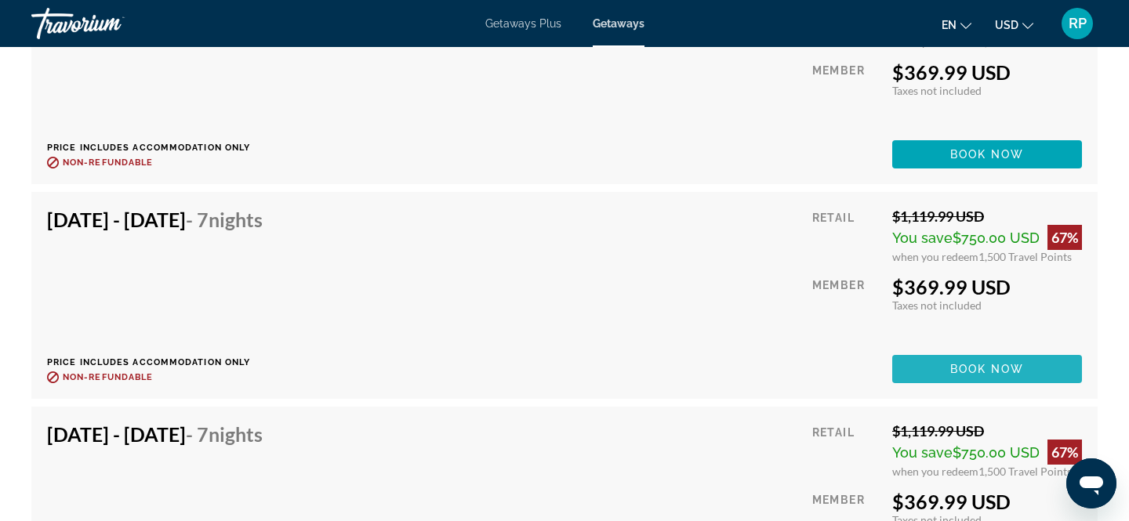
click at [973, 369] on span "Book now" at bounding box center [987, 369] width 74 height 13
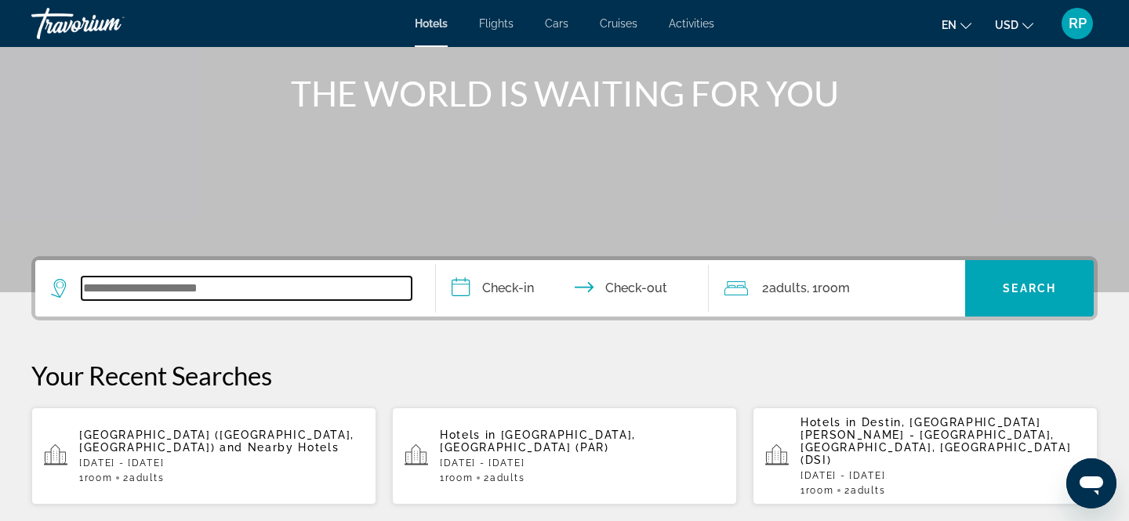
click at [185, 299] on input "Search widget" at bounding box center [247, 289] width 330 height 24
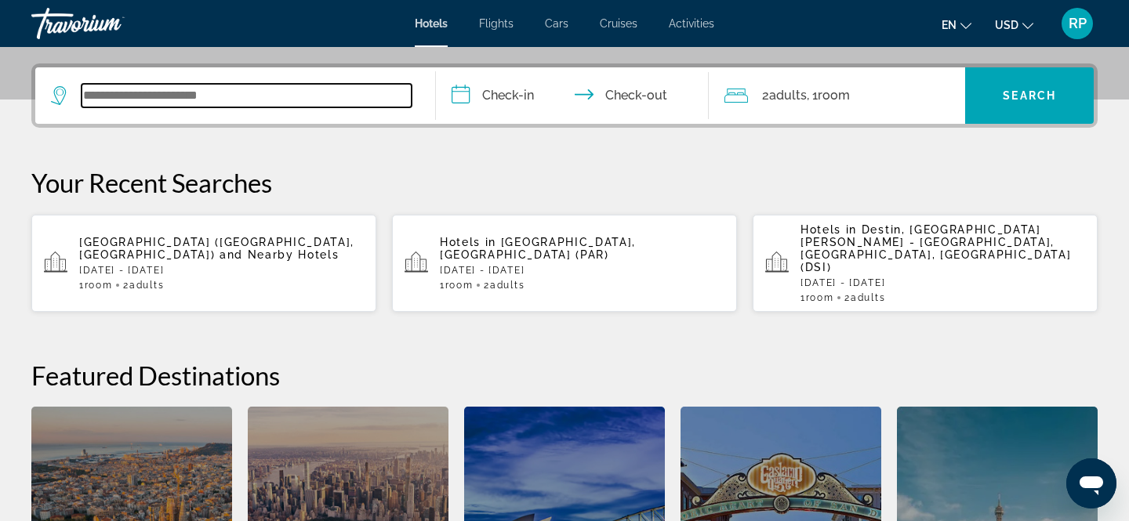
scroll to position [383, 0]
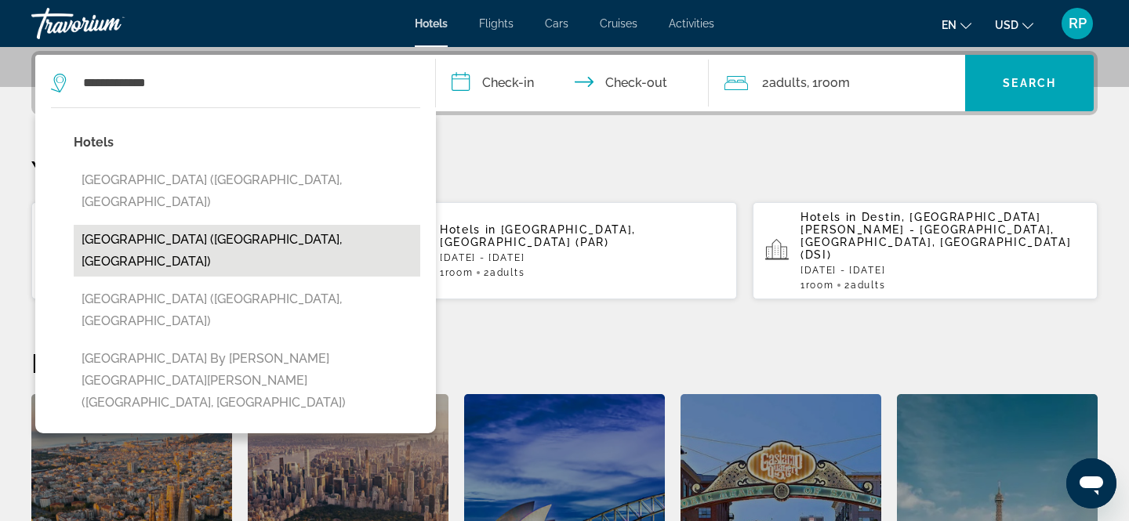
click at [230, 225] on button "[GEOGRAPHIC_DATA] ([GEOGRAPHIC_DATA], [GEOGRAPHIC_DATA])" at bounding box center [247, 251] width 347 height 52
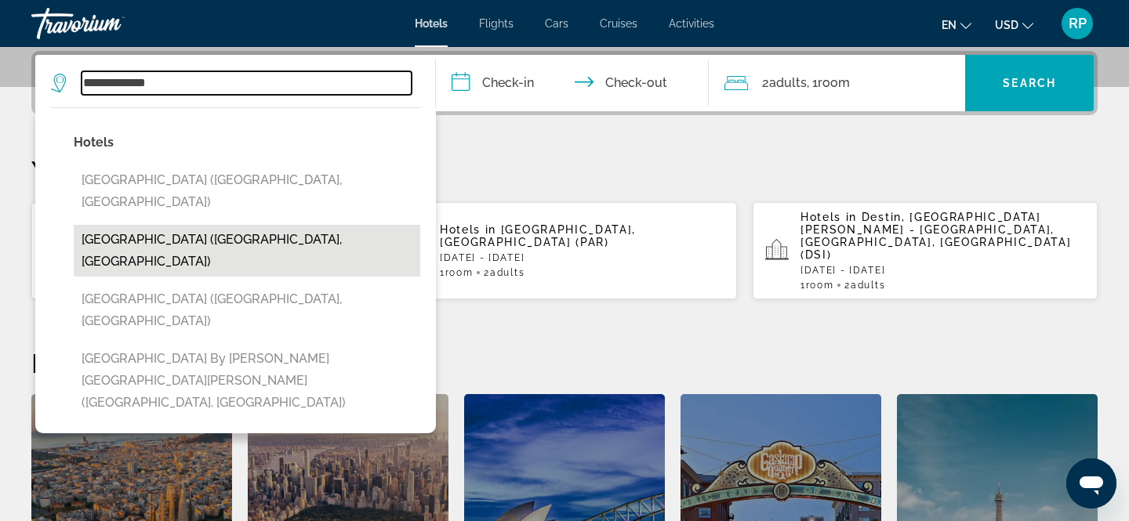
type input "**********"
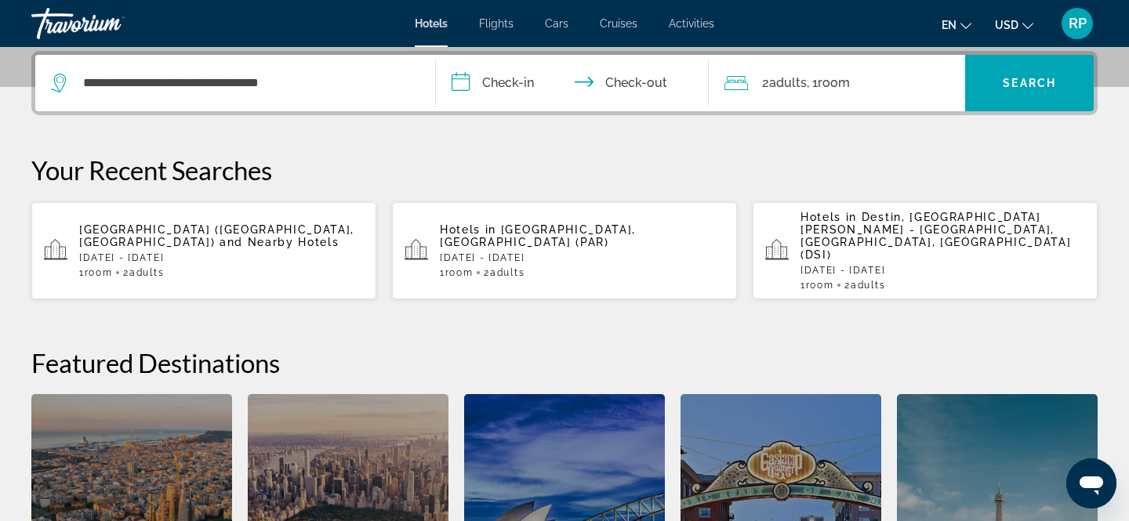
click at [502, 81] on input "**********" at bounding box center [575, 85] width 279 height 61
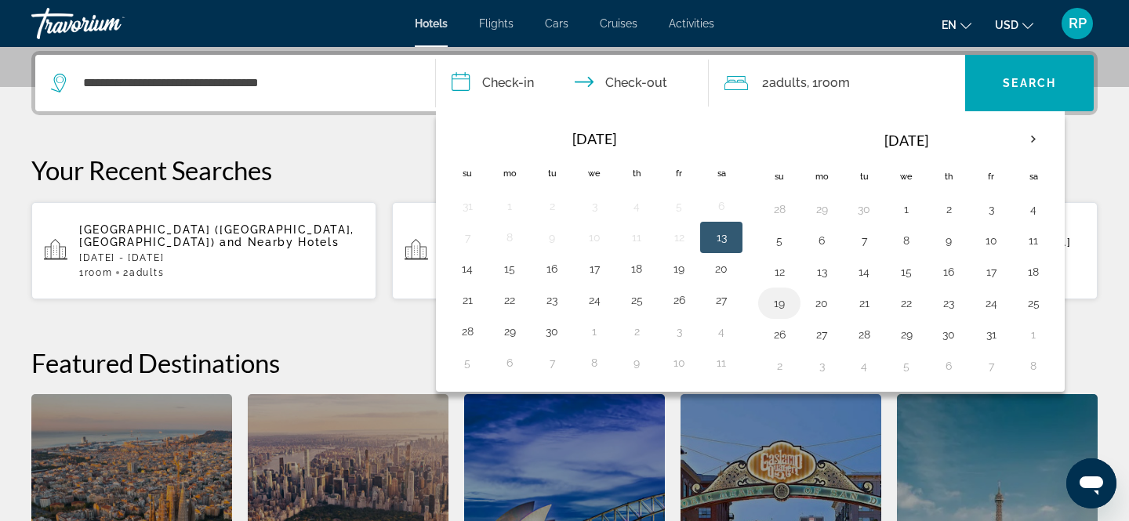
click at [782, 309] on button "19" at bounding box center [779, 303] width 25 height 22
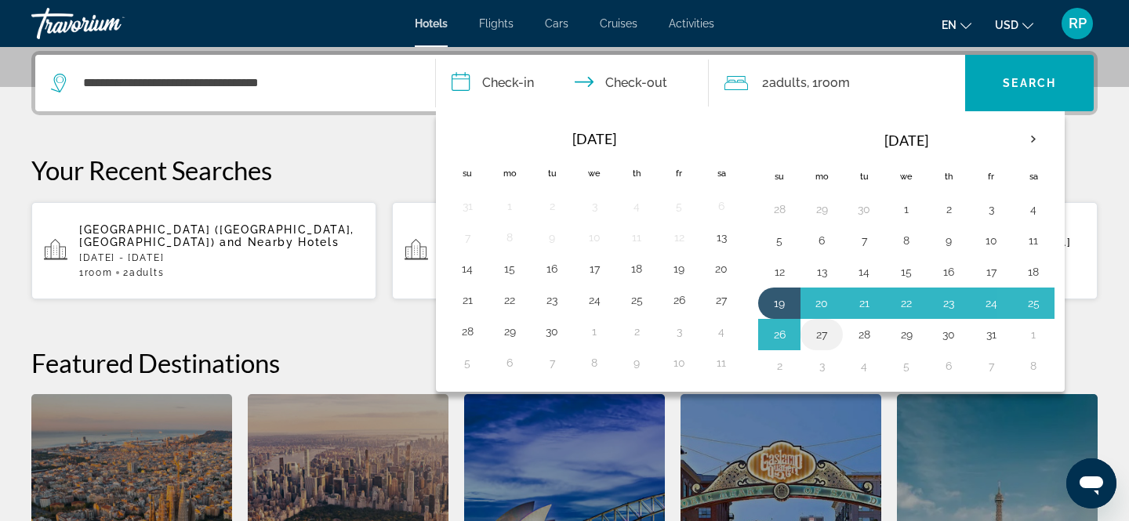
click at [821, 339] on button "27" at bounding box center [821, 335] width 25 height 22
type input "**********"
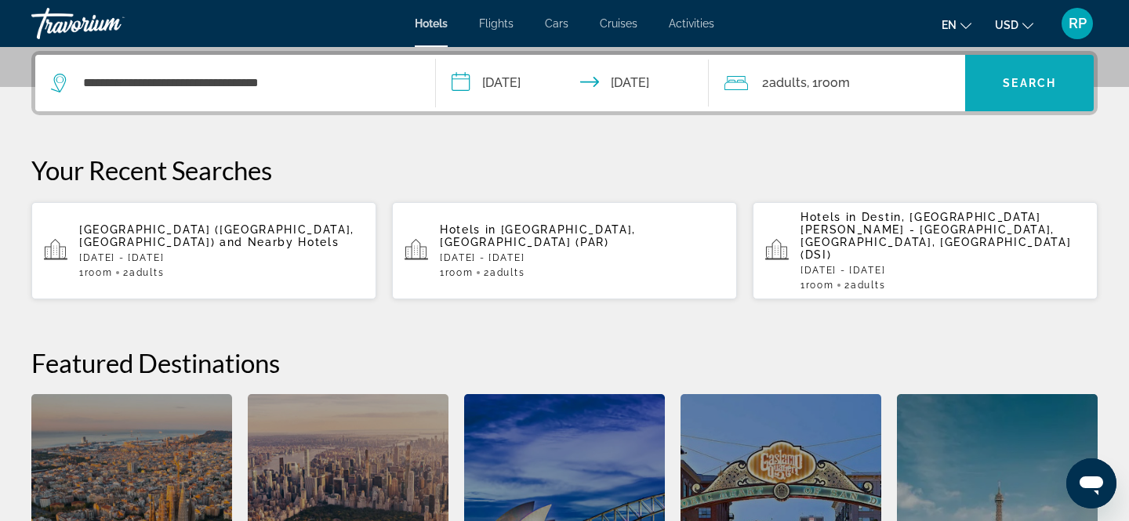
click at [1029, 89] on span "Search" at bounding box center [1029, 83] width 53 height 13
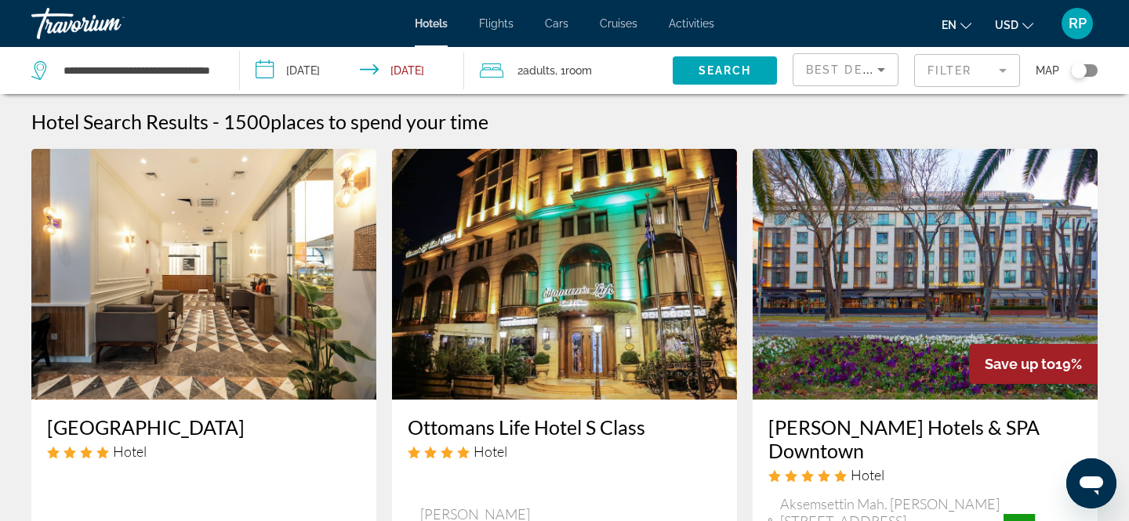
click at [173, 340] on img "Main content" at bounding box center [203, 274] width 345 height 251
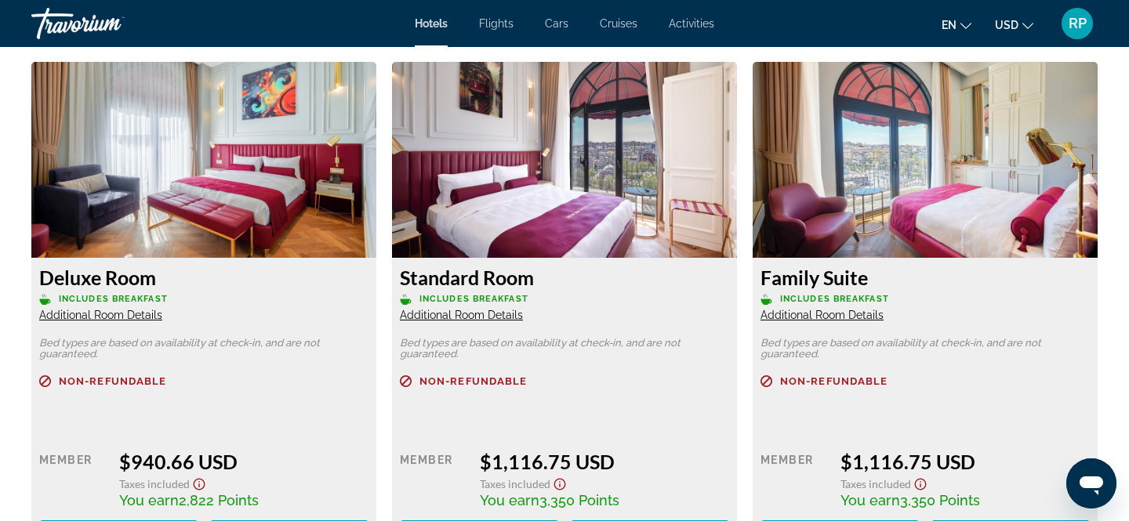
scroll to position [2144, 0]
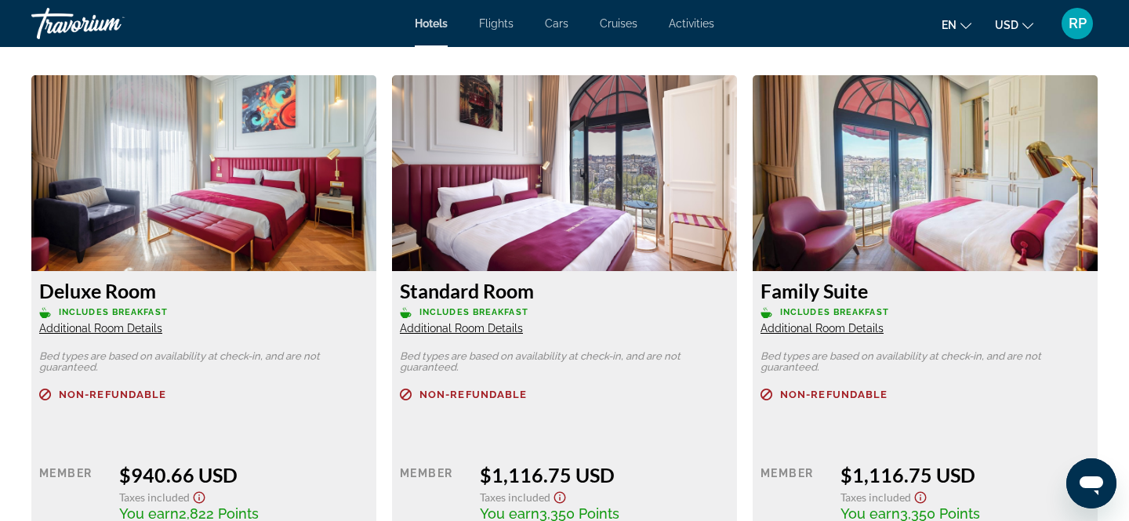
click at [167, 234] on img "Main content" at bounding box center [203, 173] width 345 height 196
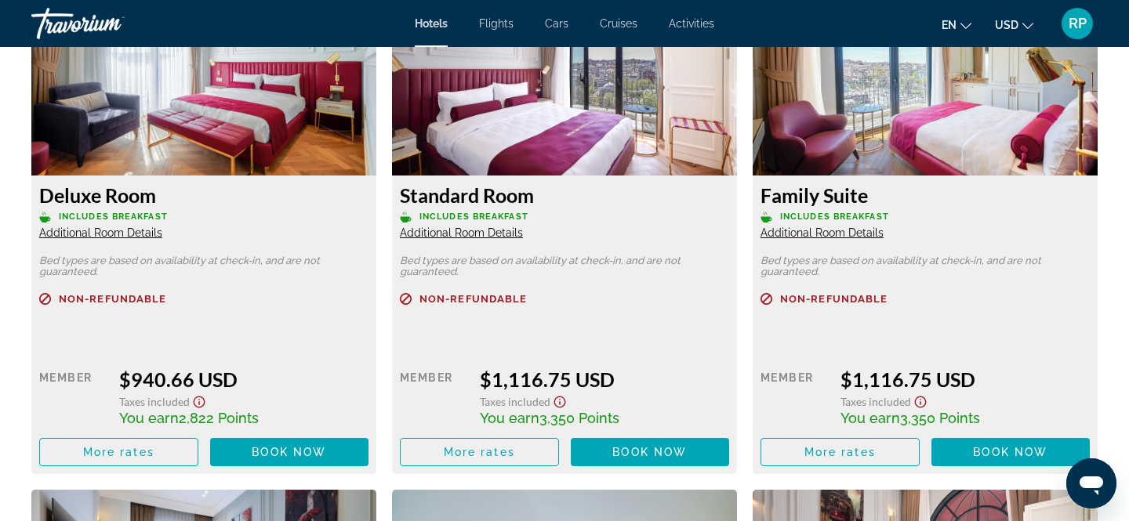
scroll to position [2278, 0]
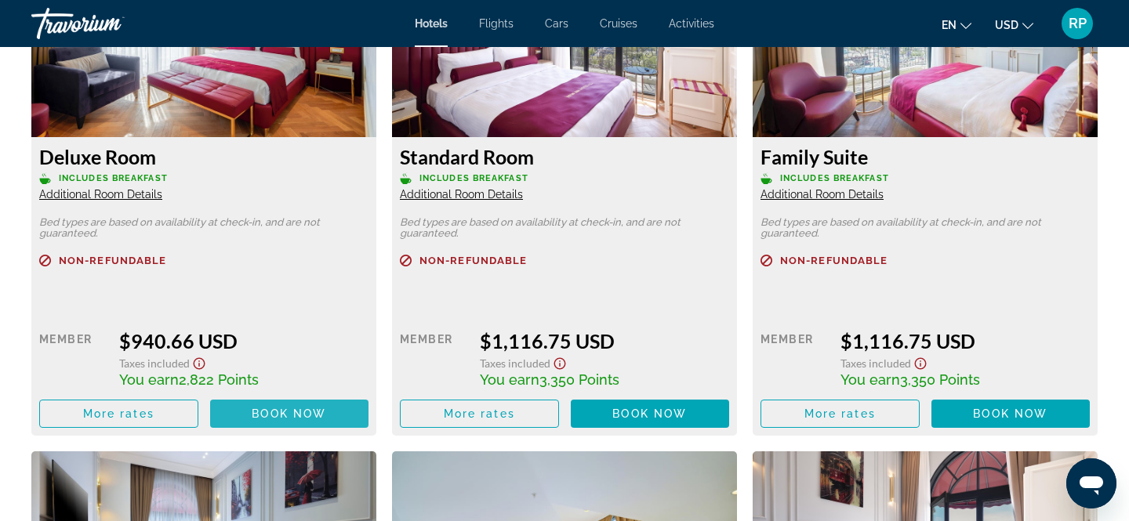
click at [272, 416] on span "Book now" at bounding box center [289, 414] width 74 height 13
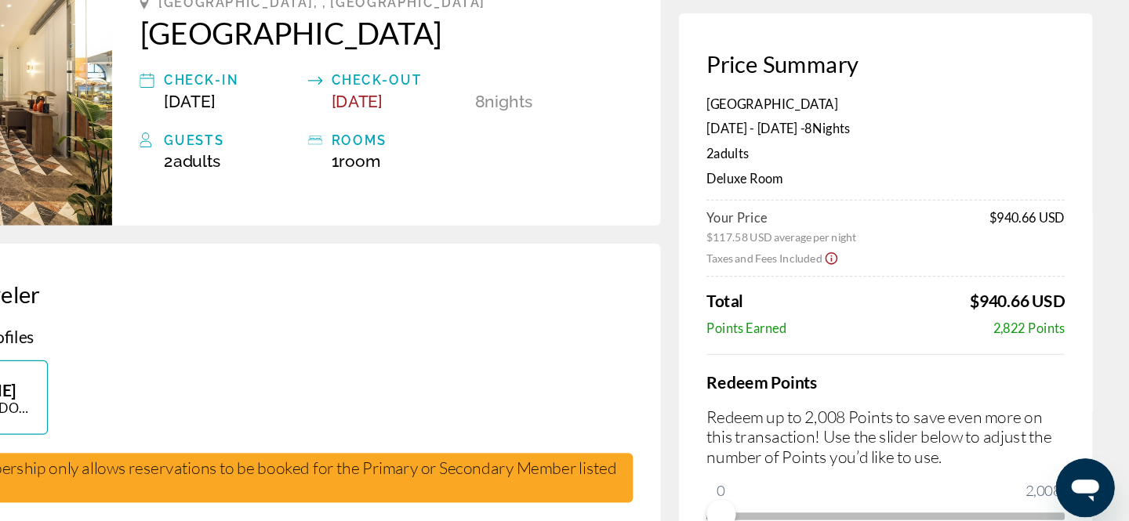
scroll to position [86, 0]
